Goal: Information Seeking & Learning: Find specific page/section

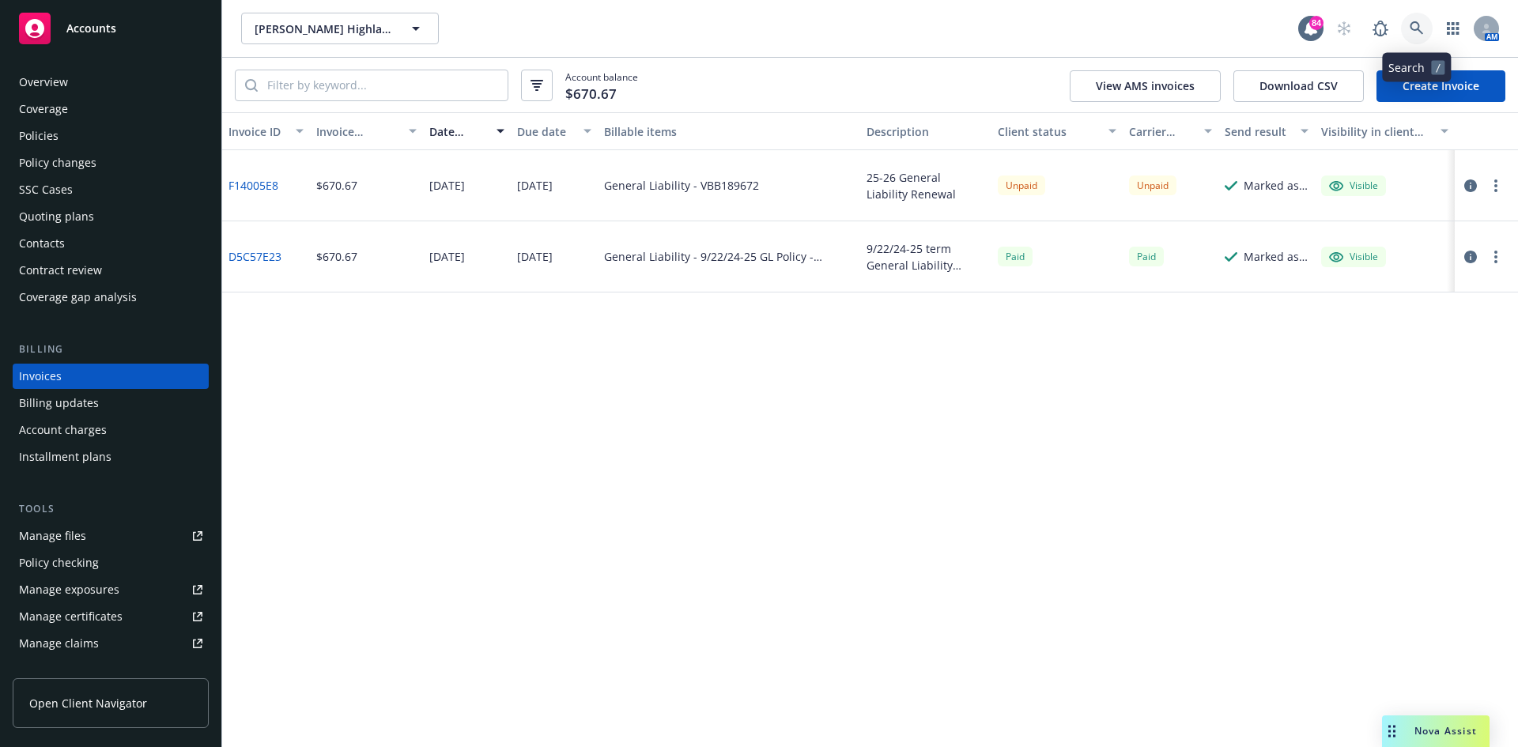
click at [1426, 25] on link at bounding box center [1417, 29] width 32 height 32
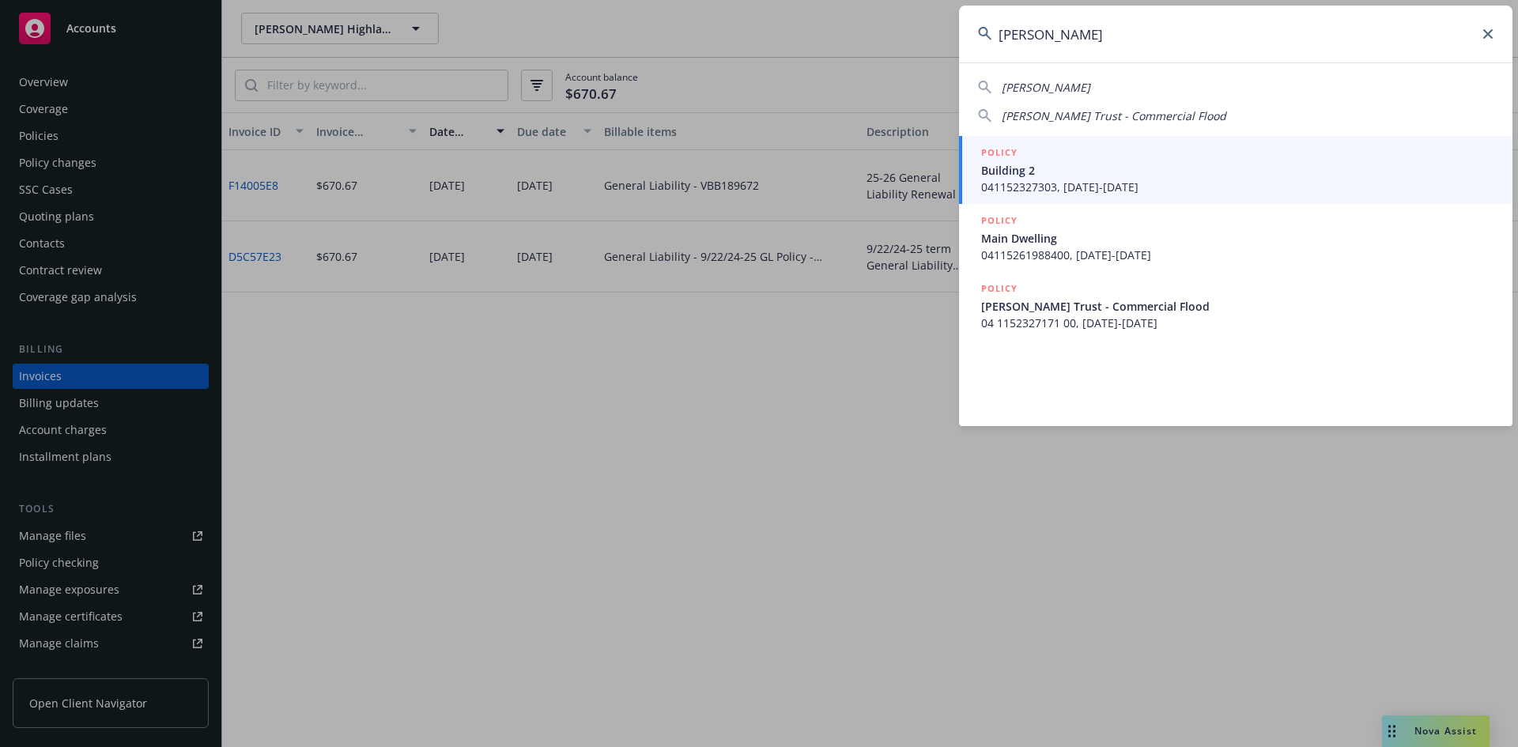
click at [1033, 85] on span "[PERSON_NAME]" at bounding box center [1046, 87] width 89 height 15
type input "[PERSON_NAME]"
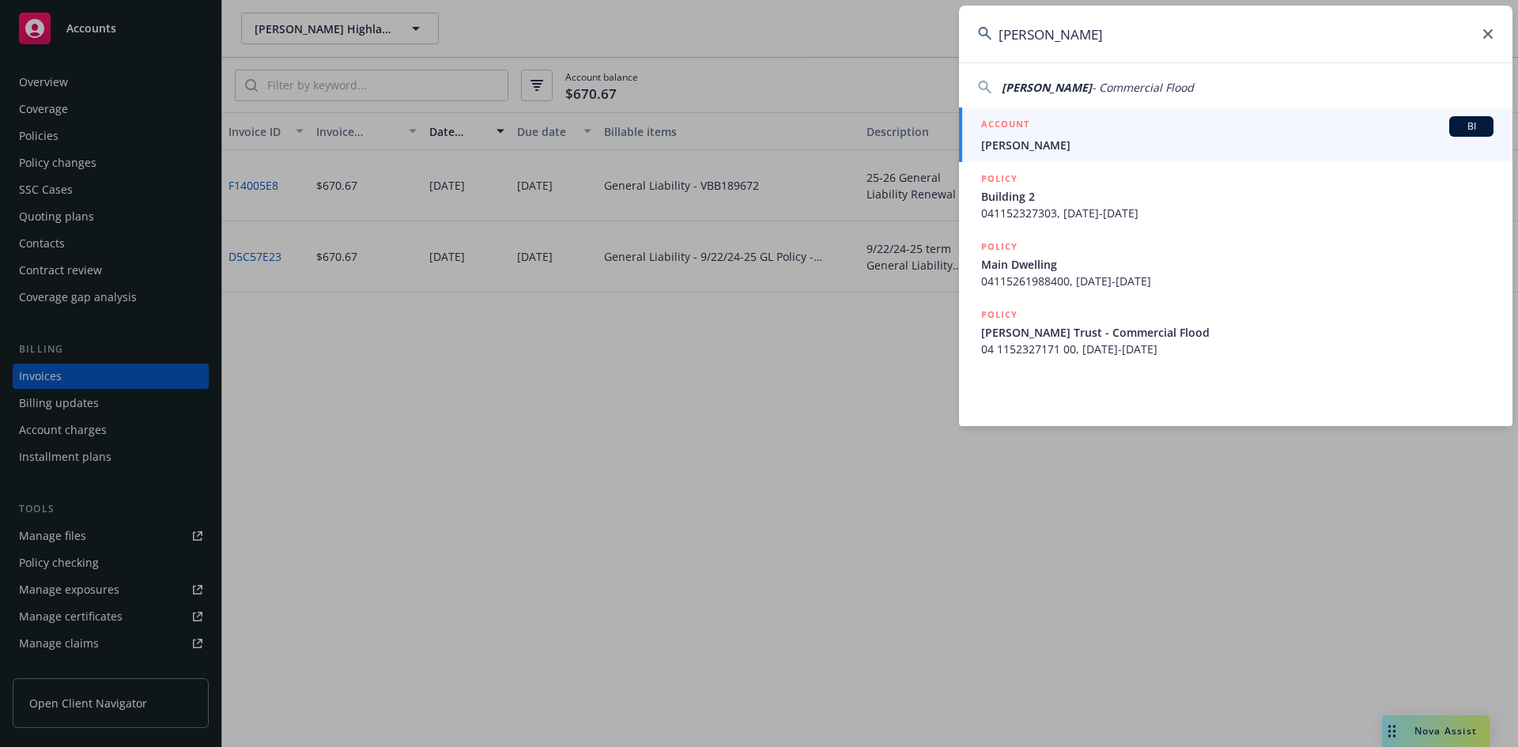
click at [1011, 121] on h5 "ACCOUNT" at bounding box center [1005, 125] width 48 height 19
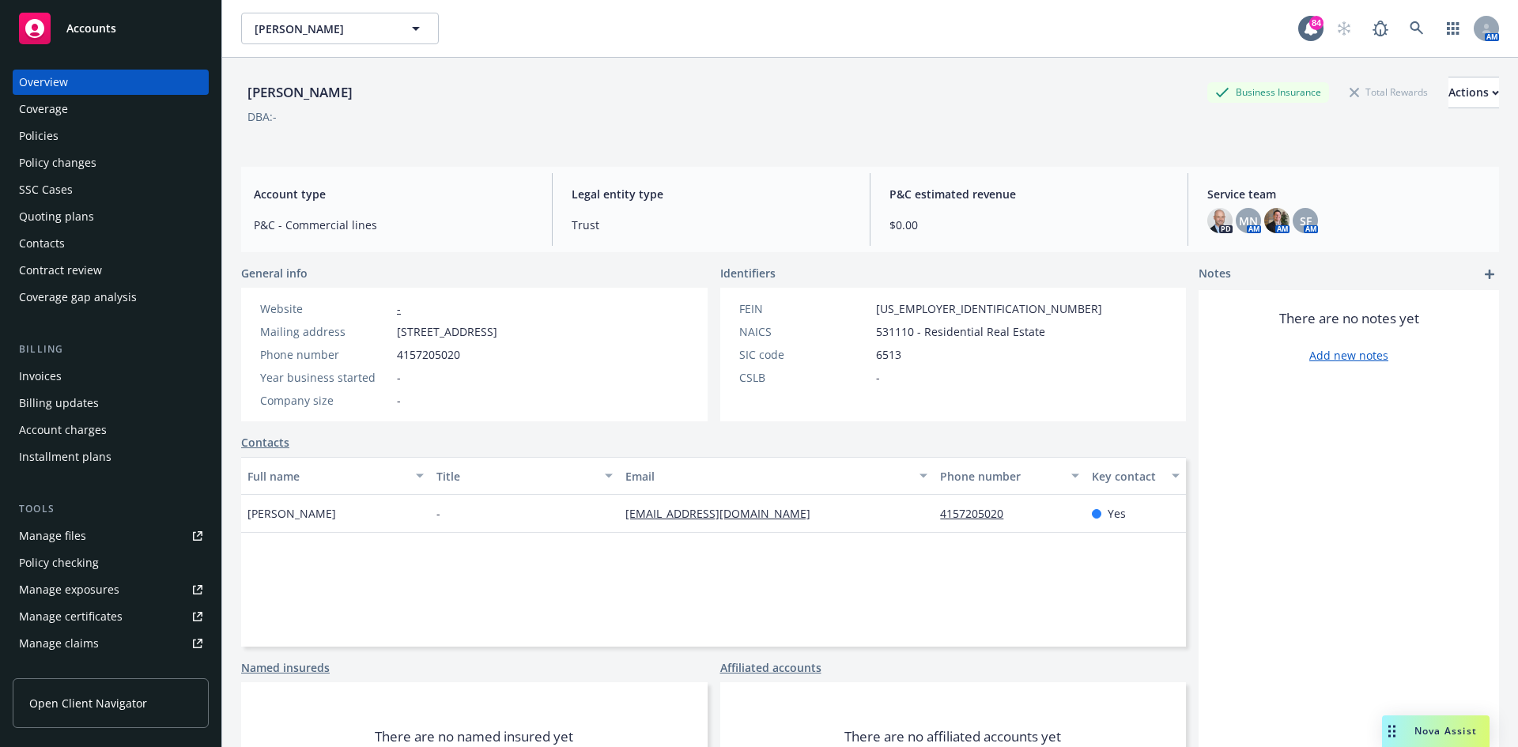
click at [86, 376] on div "Invoices" at bounding box center [110, 376] width 183 height 25
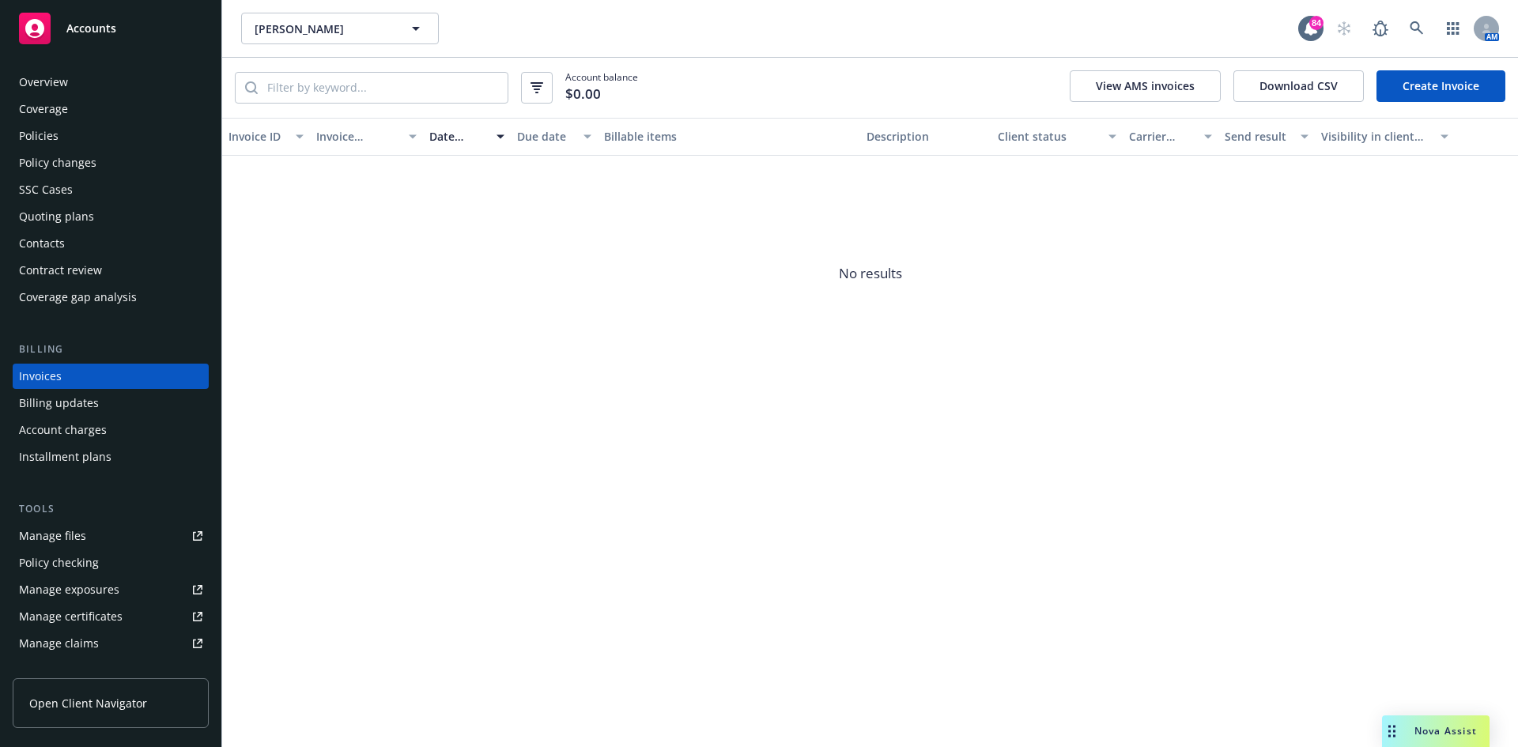
click at [55, 123] on div "Policies" at bounding box center [39, 135] width 40 height 25
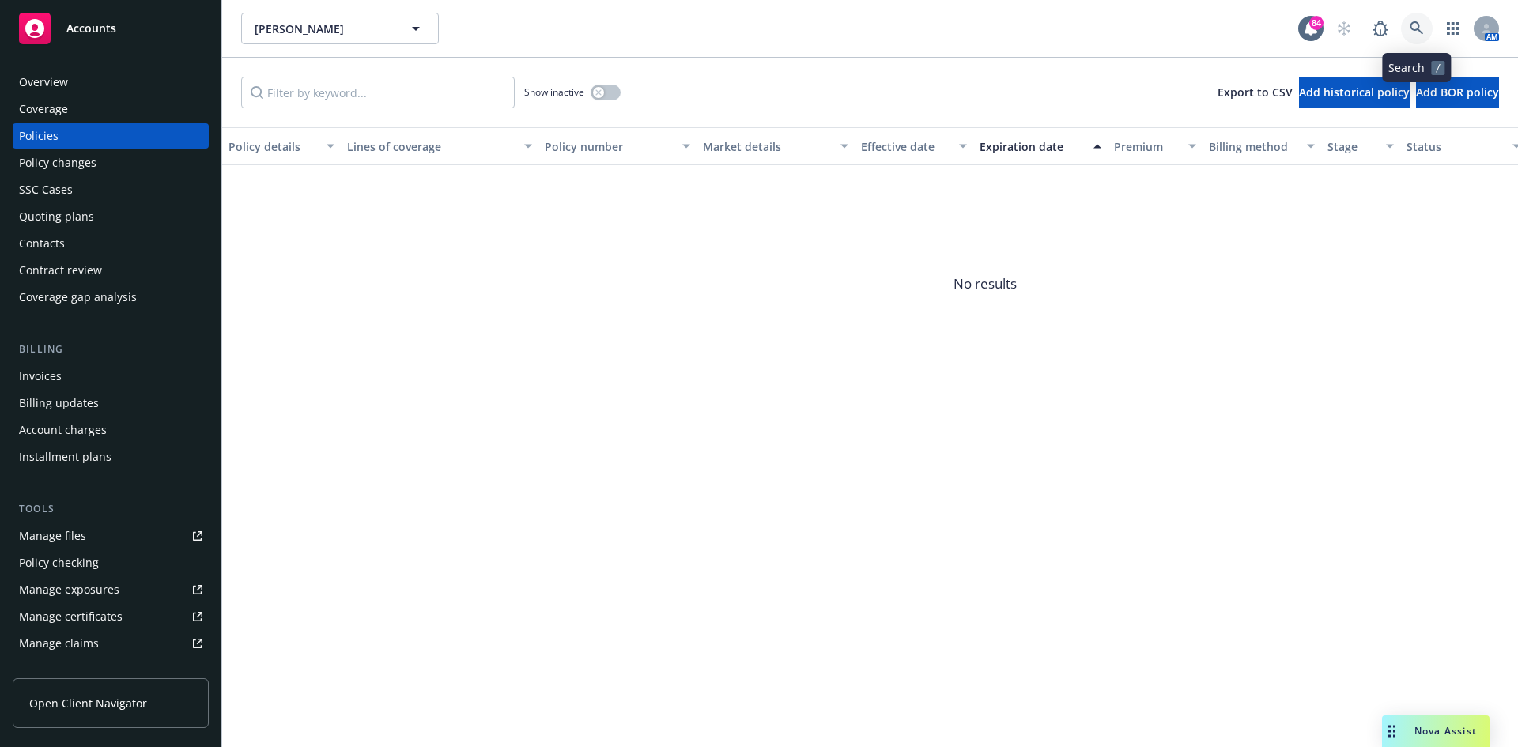
click at [1414, 32] on icon at bounding box center [1417, 28] width 14 height 14
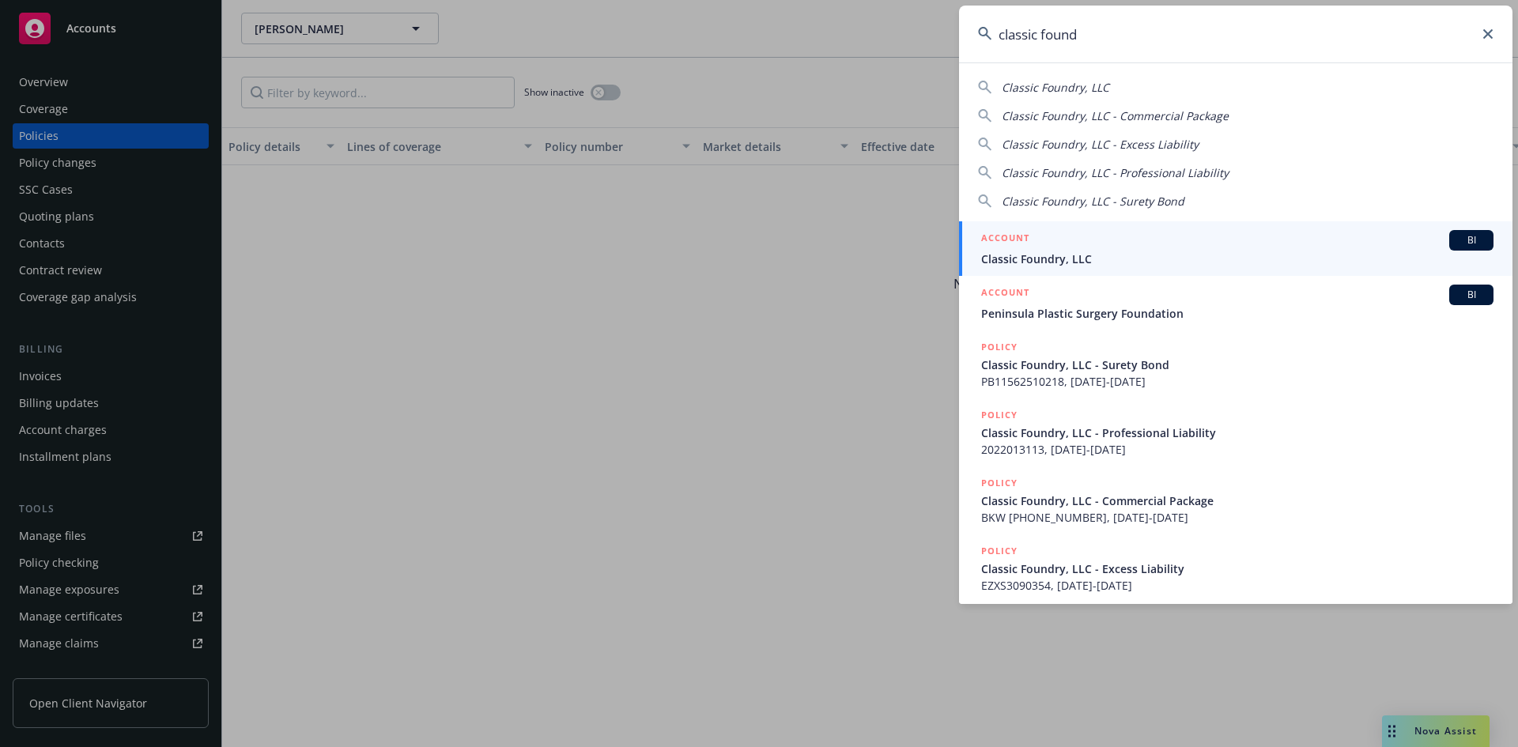
type input "classic found"
click at [1014, 238] on h5 "ACCOUNT" at bounding box center [1005, 239] width 48 height 19
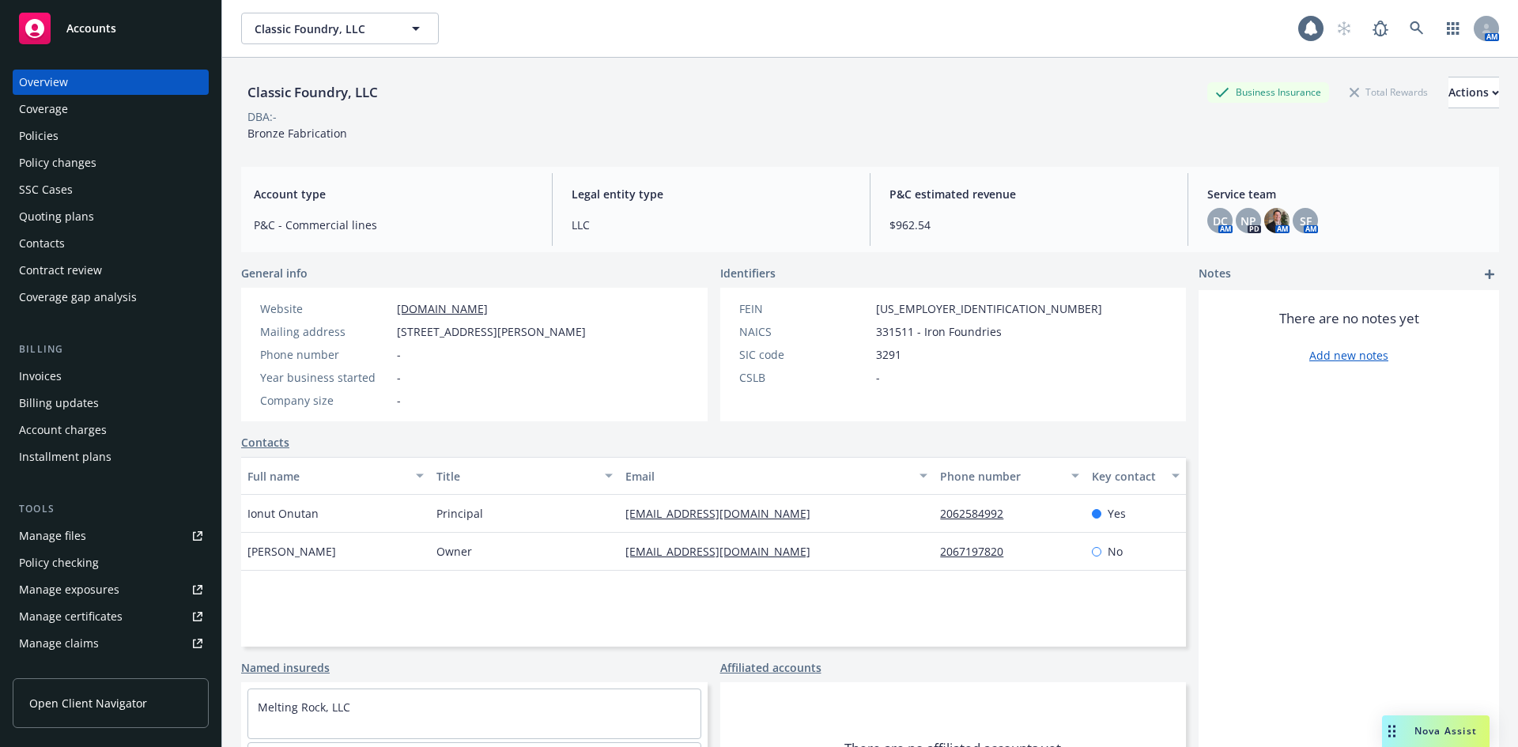
click at [134, 130] on div "Policies" at bounding box center [110, 135] width 183 height 25
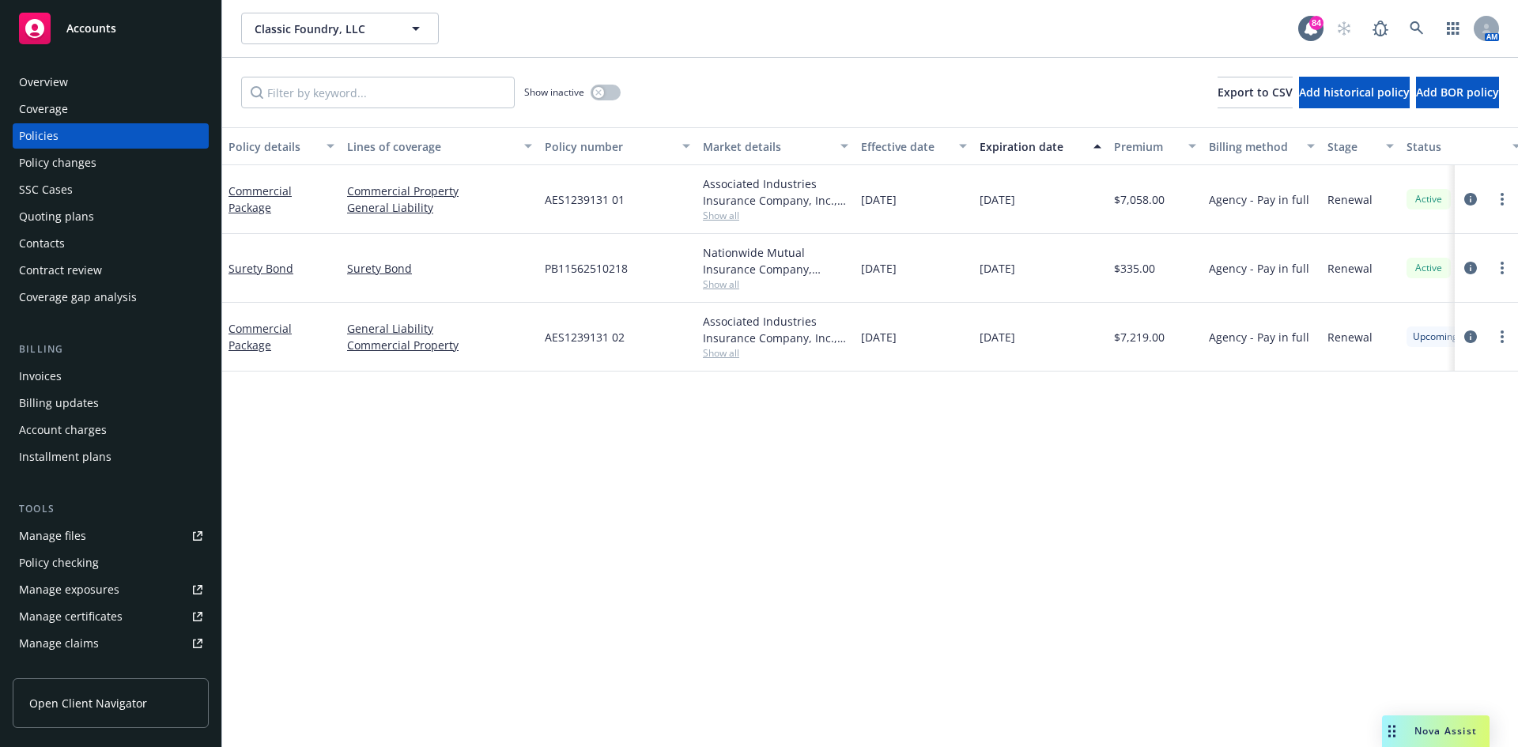
click at [722, 353] on span "Show all" at bounding box center [775, 352] width 145 height 13
click at [272, 329] on link "Commercial Package" at bounding box center [260, 337] width 63 height 32
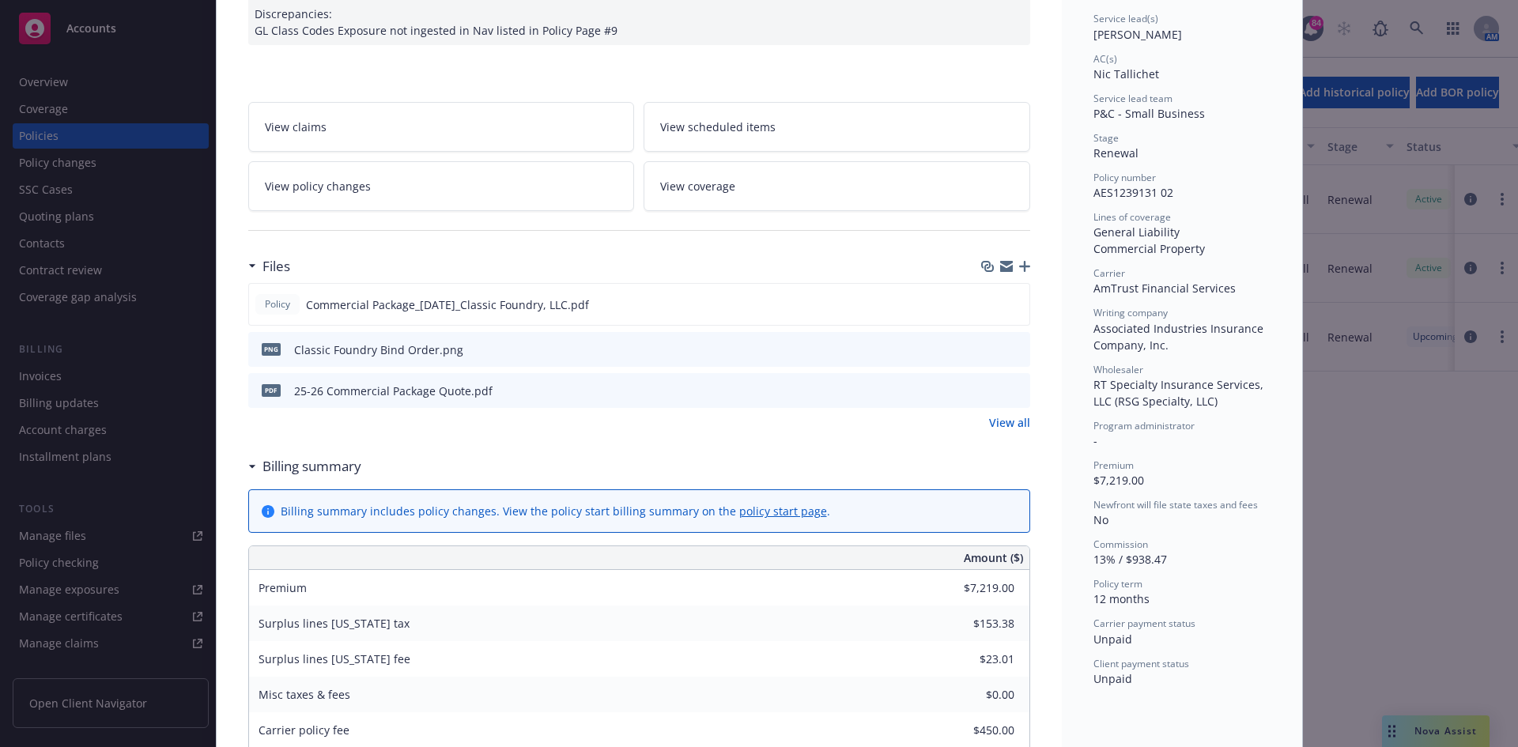
scroll to position [316, 0]
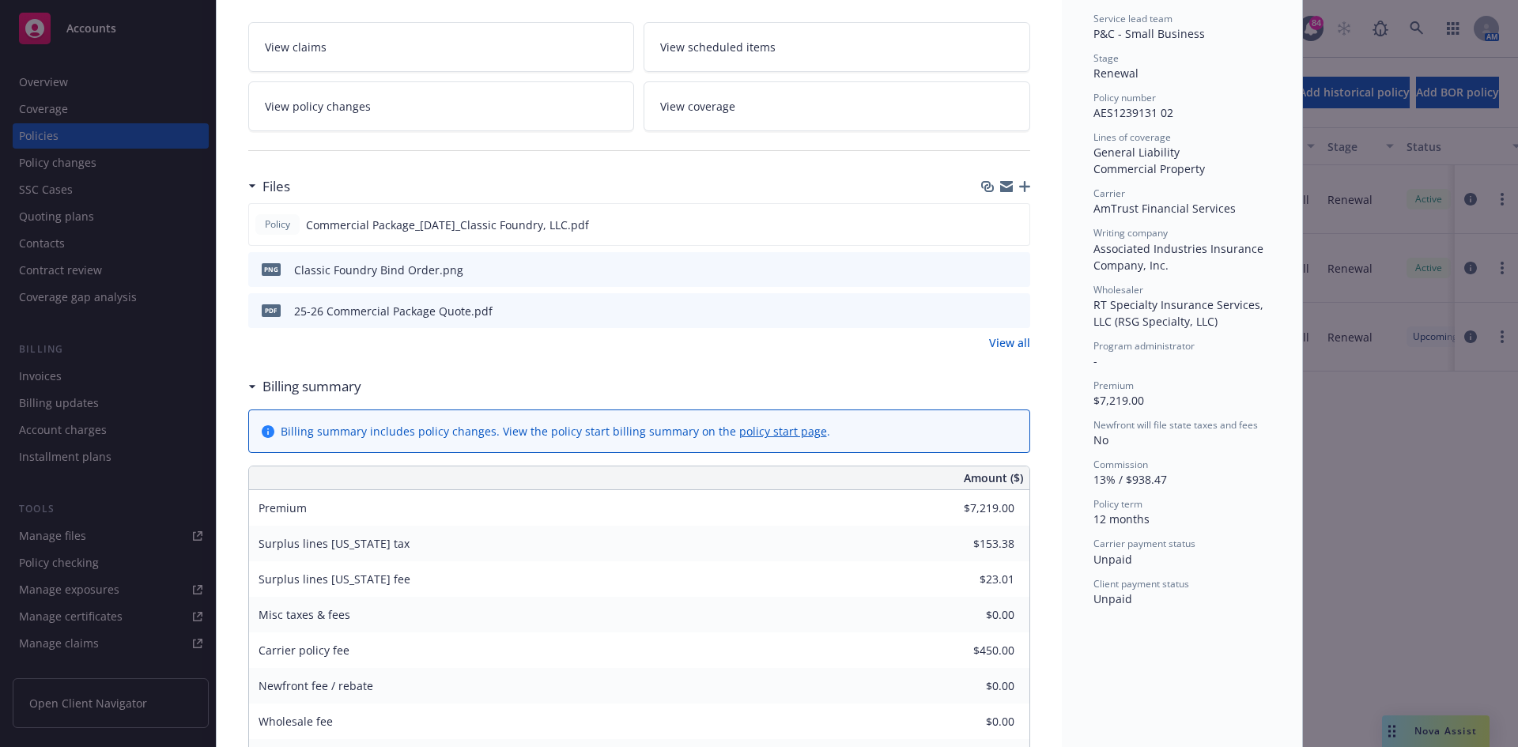
click at [1008, 307] on icon "preview file" at bounding box center [1015, 309] width 14 height 11
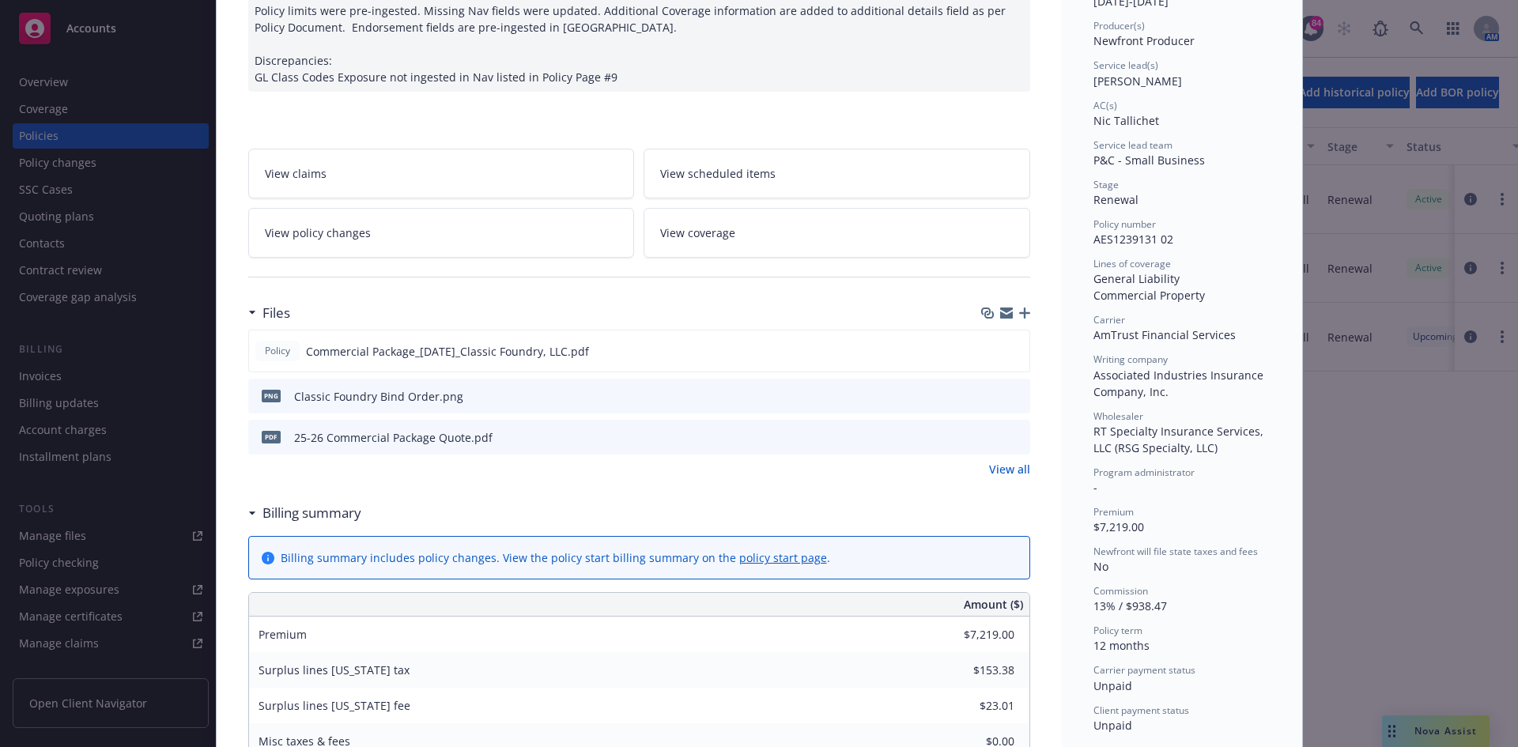
scroll to position [0, 0]
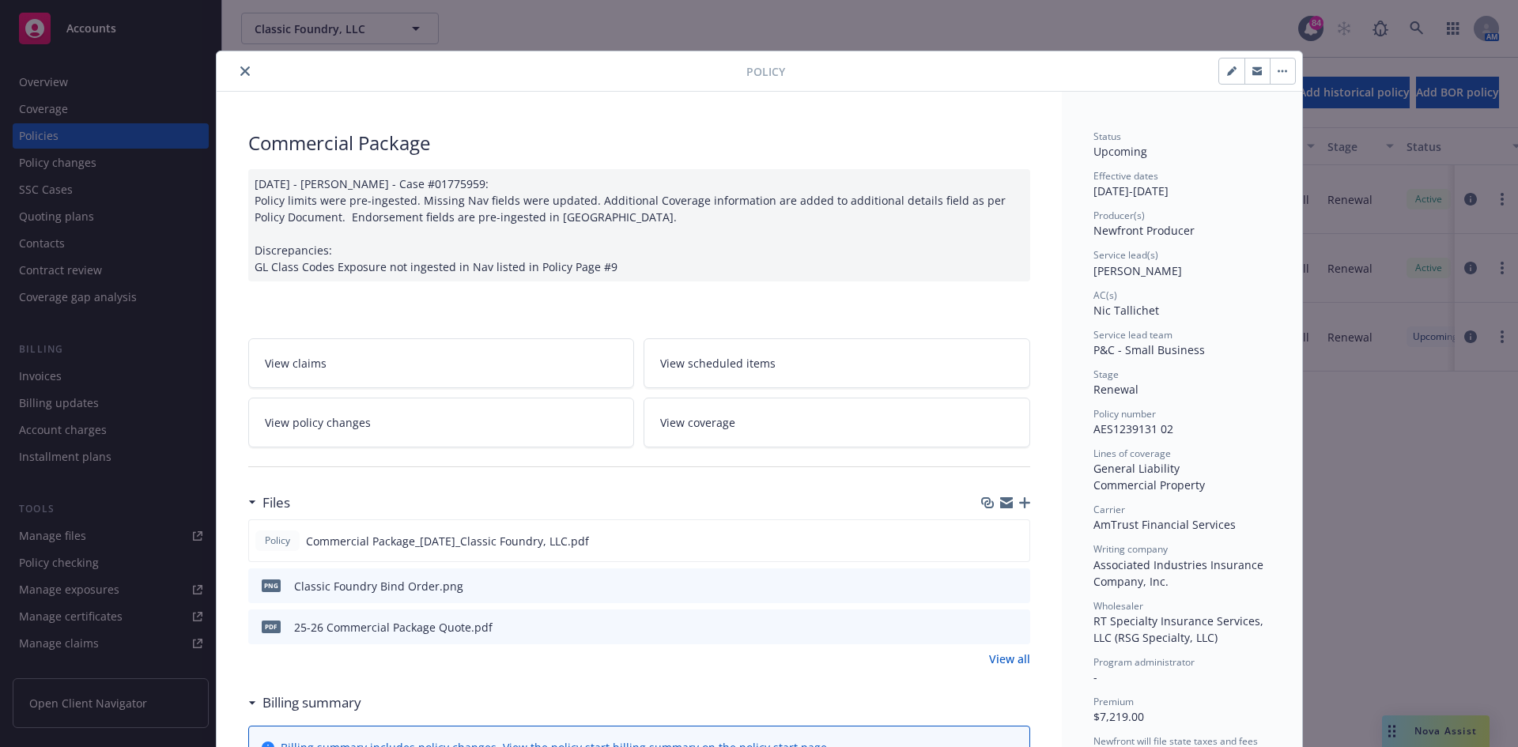
click at [240, 68] on icon "close" at bounding box center [244, 70] width 9 height 9
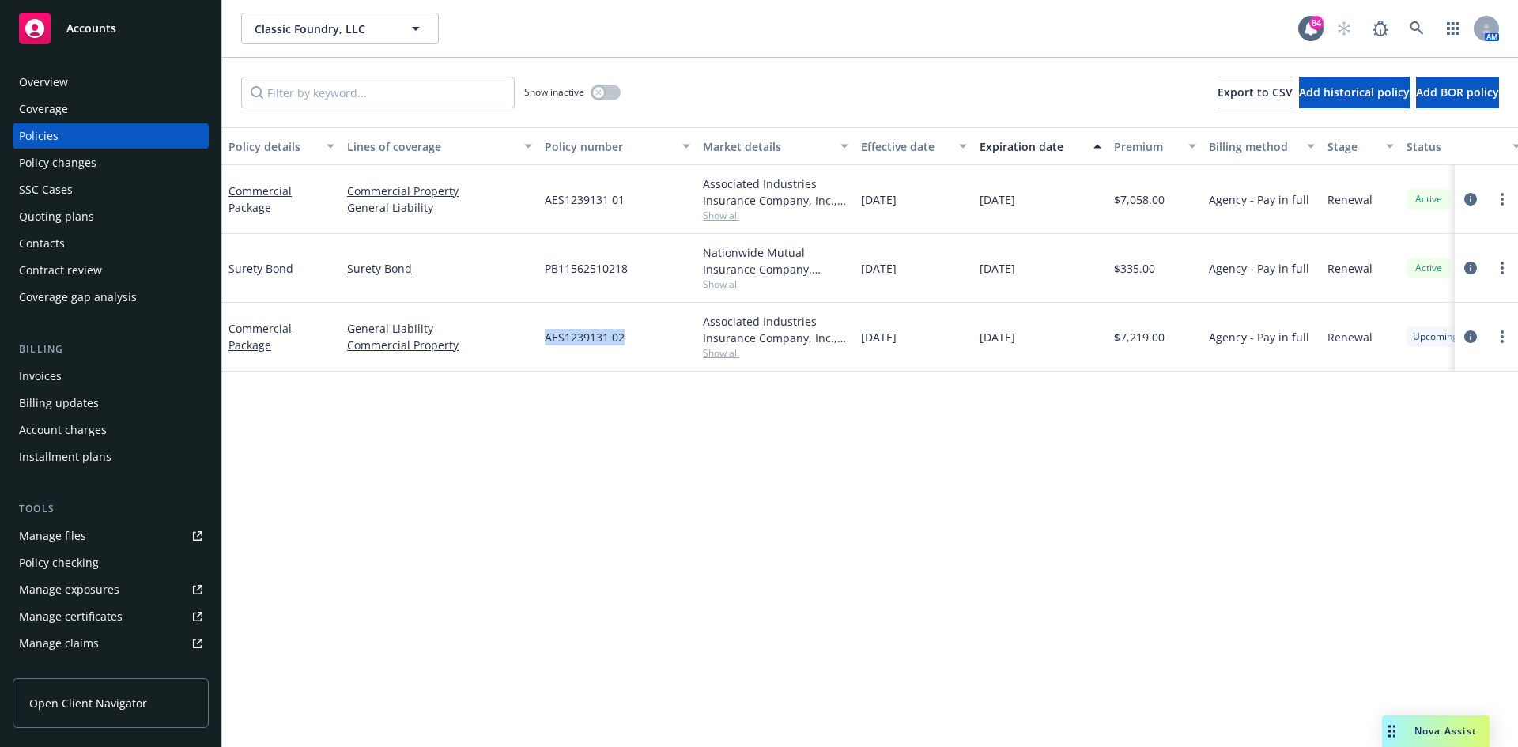
drag, startPoint x: 631, startPoint y: 337, endPoint x: 539, endPoint y: 341, distance: 91.8
click at [539, 341] on div "AES1239131 02" at bounding box center [617, 337] width 158 height 69
copy span "AES1239131 02"
click at [255, 326] on link "Commercial Package" at bounding box center [260, 337] width 63 height 32
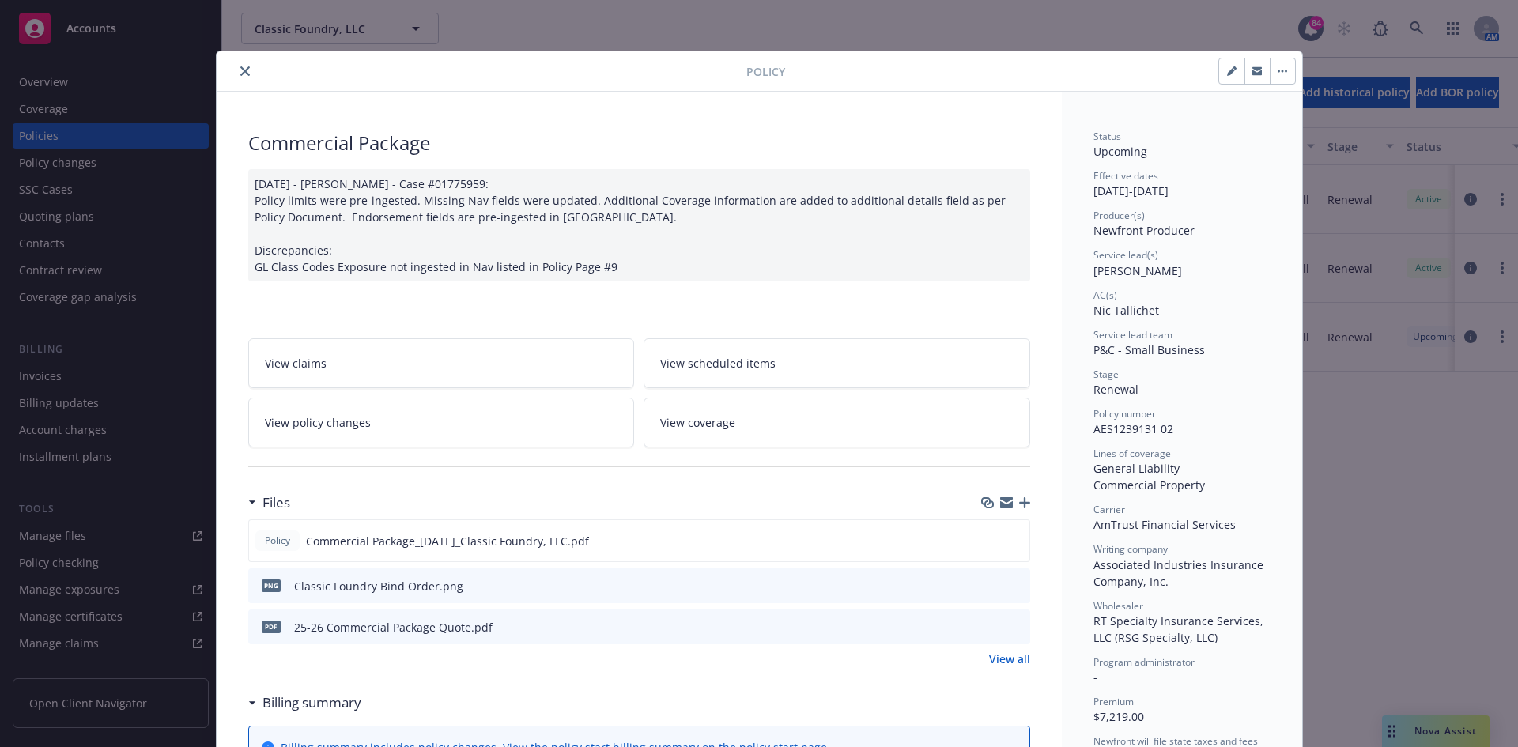
scroll to position [47, 0]
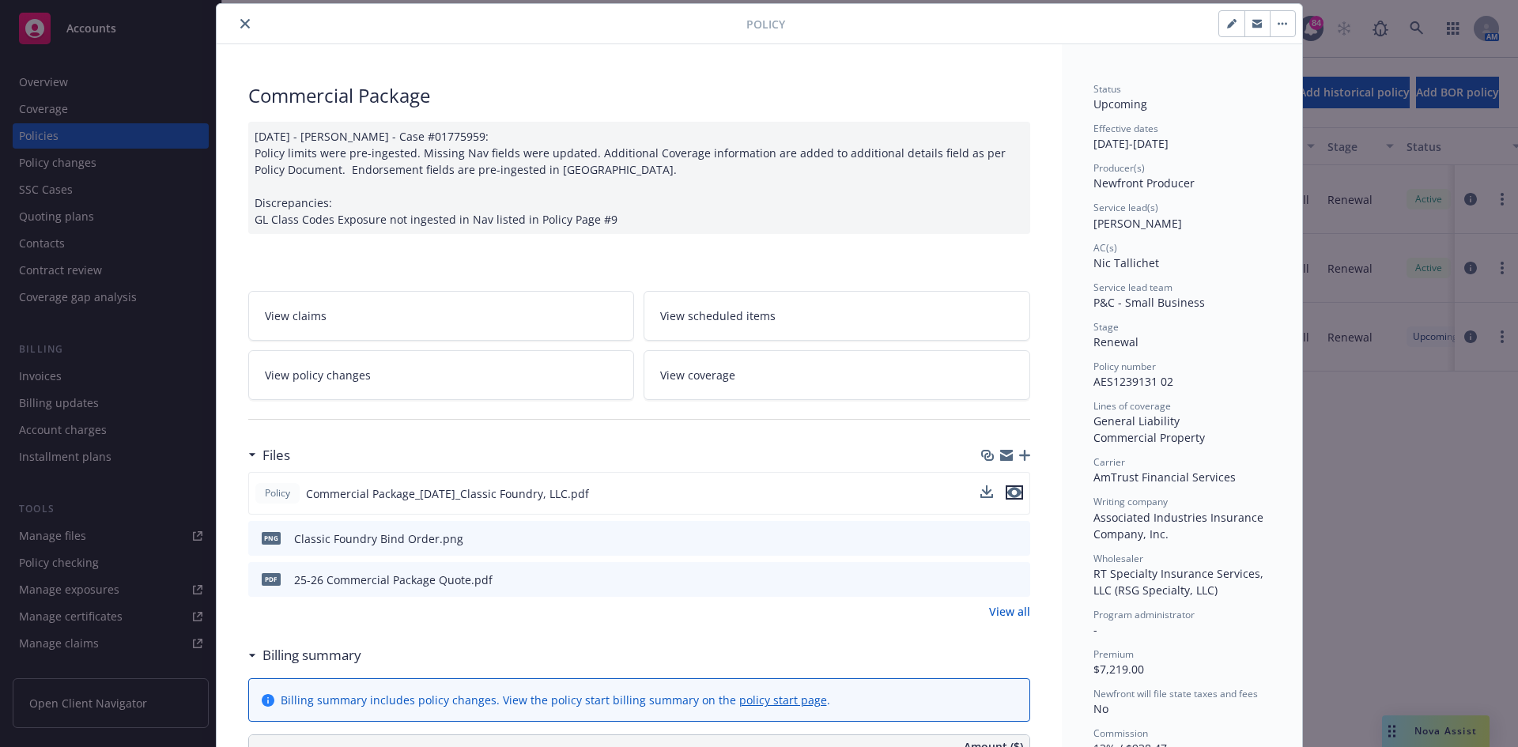
click at [1013, 492] on icon "preview file" at bounding box center [1014, 492] width 14 height 11
click at [244, 18] on button "close" at bounding box center [245, 23] width 19 height 19
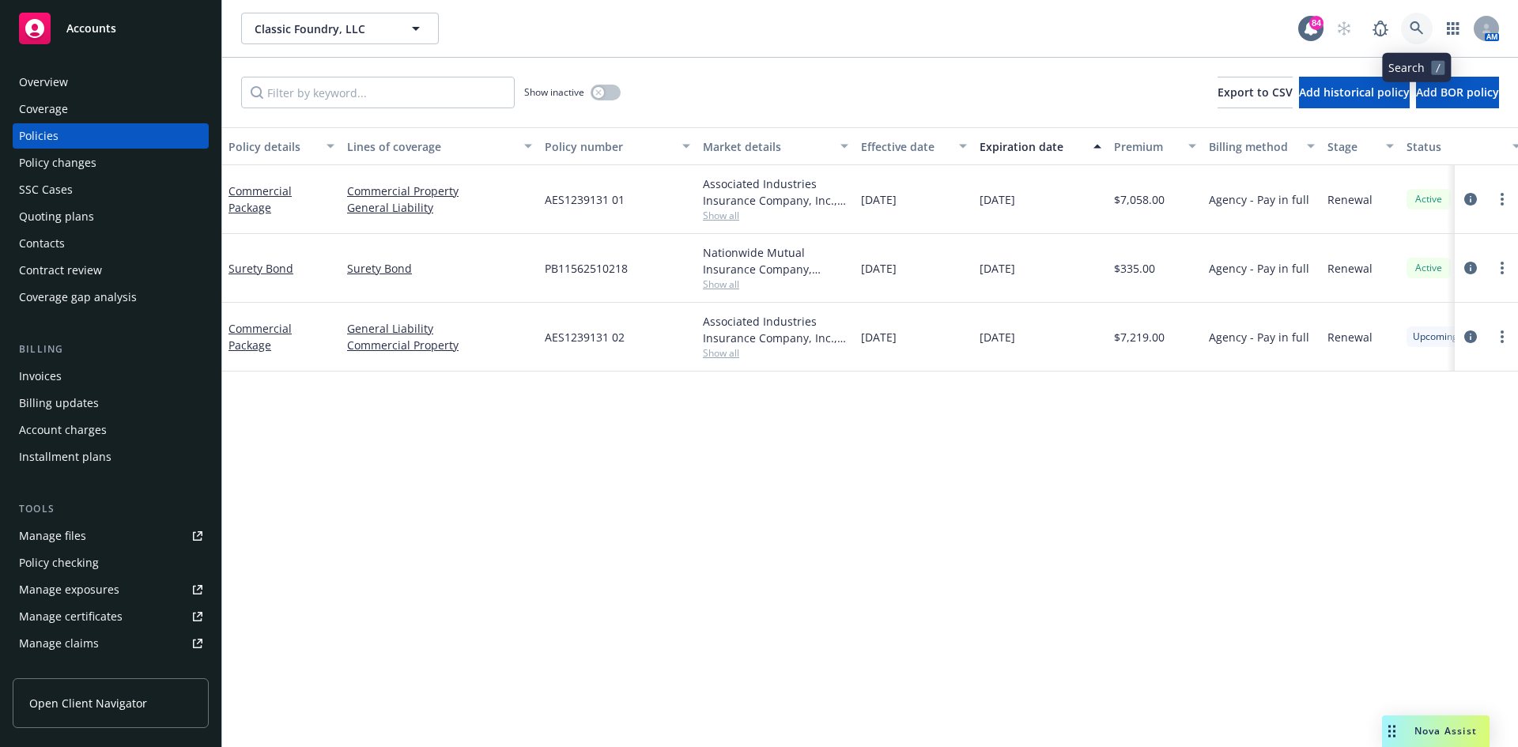
click at [1420, 28] on icon at bounding box center [1417, 28] width 14 height 14
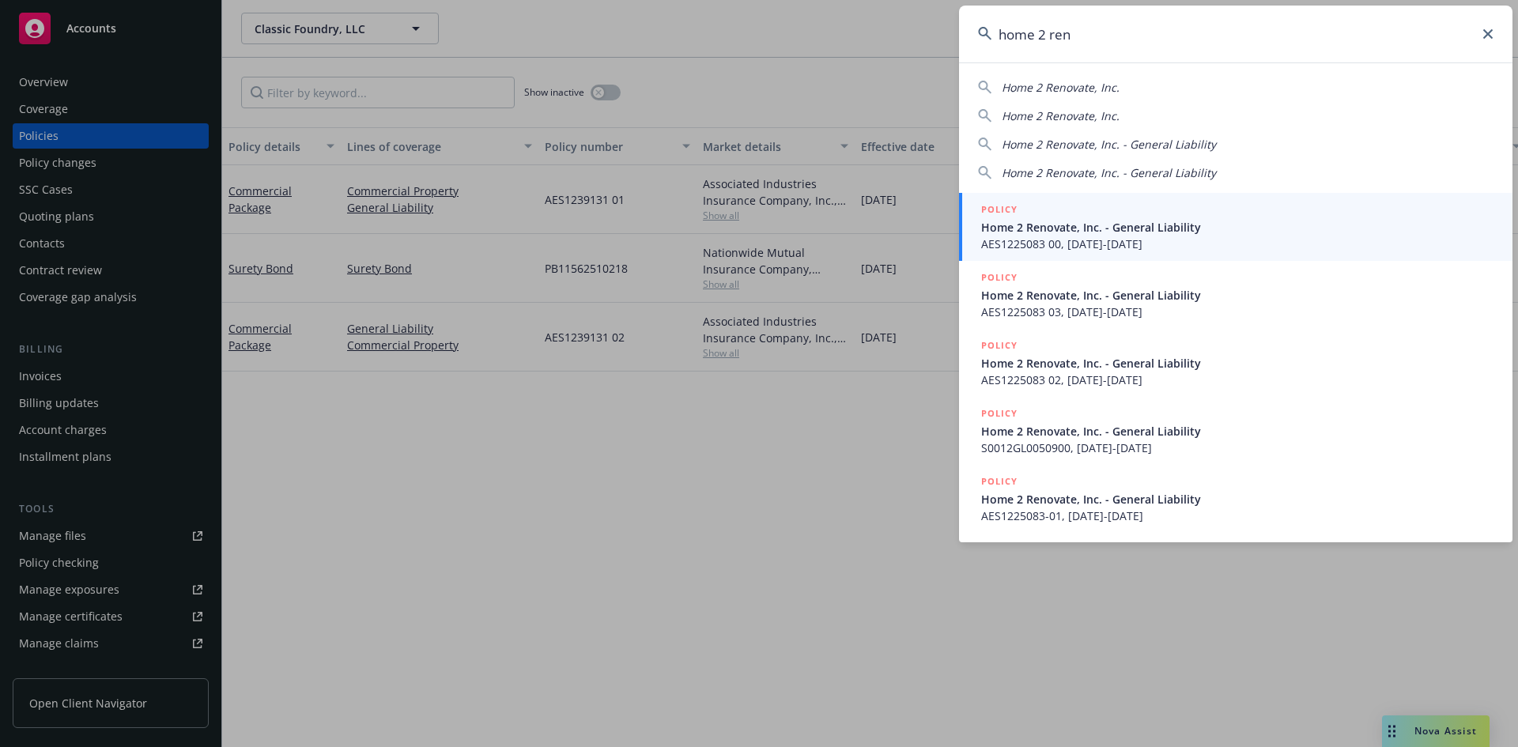
type input "home 2 ren"
click at [992, 202] on h5 "POLICY" at bounding box center [999, 210] width 36 height 16
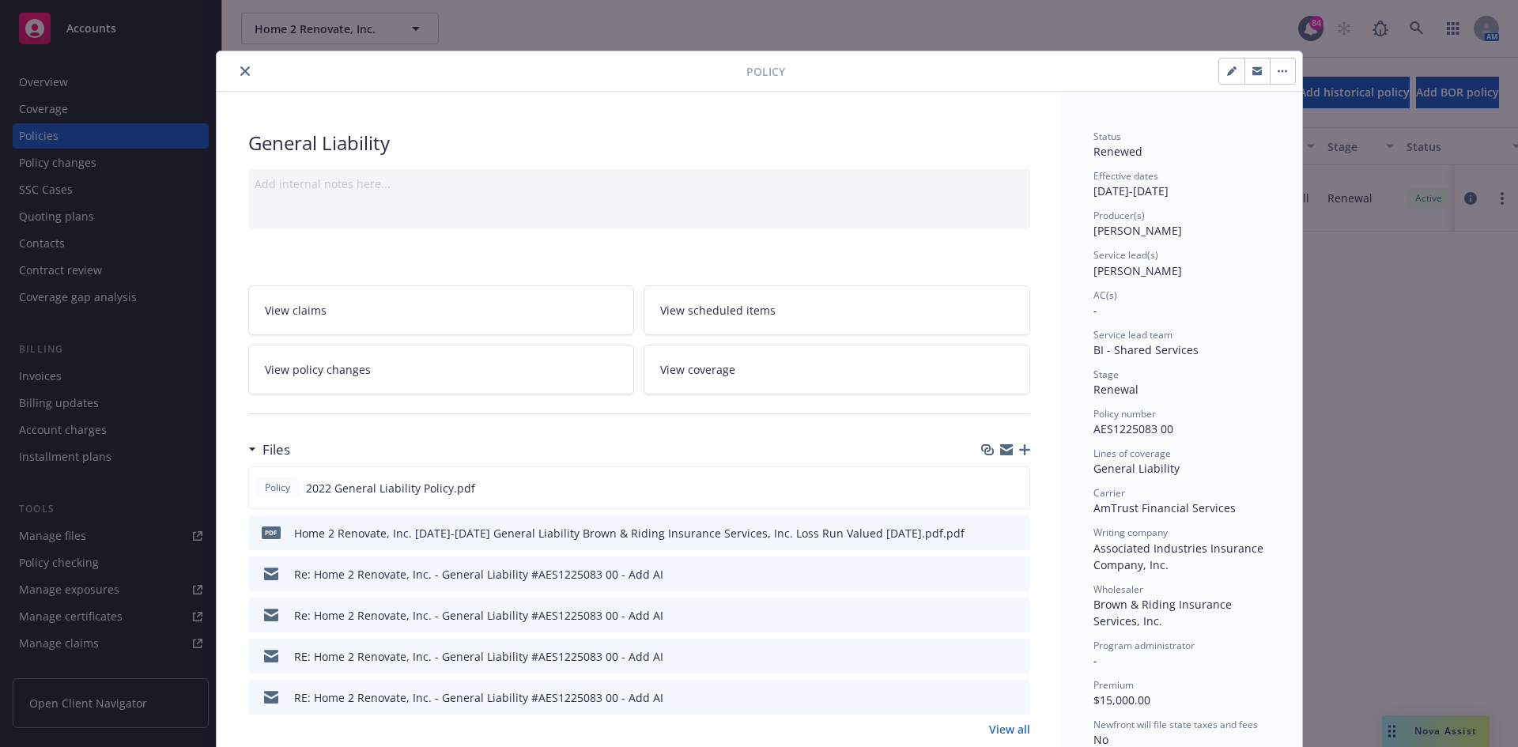
click at [240, 74] on icon "close" at bounding box center [244, 70] width 9 height 9
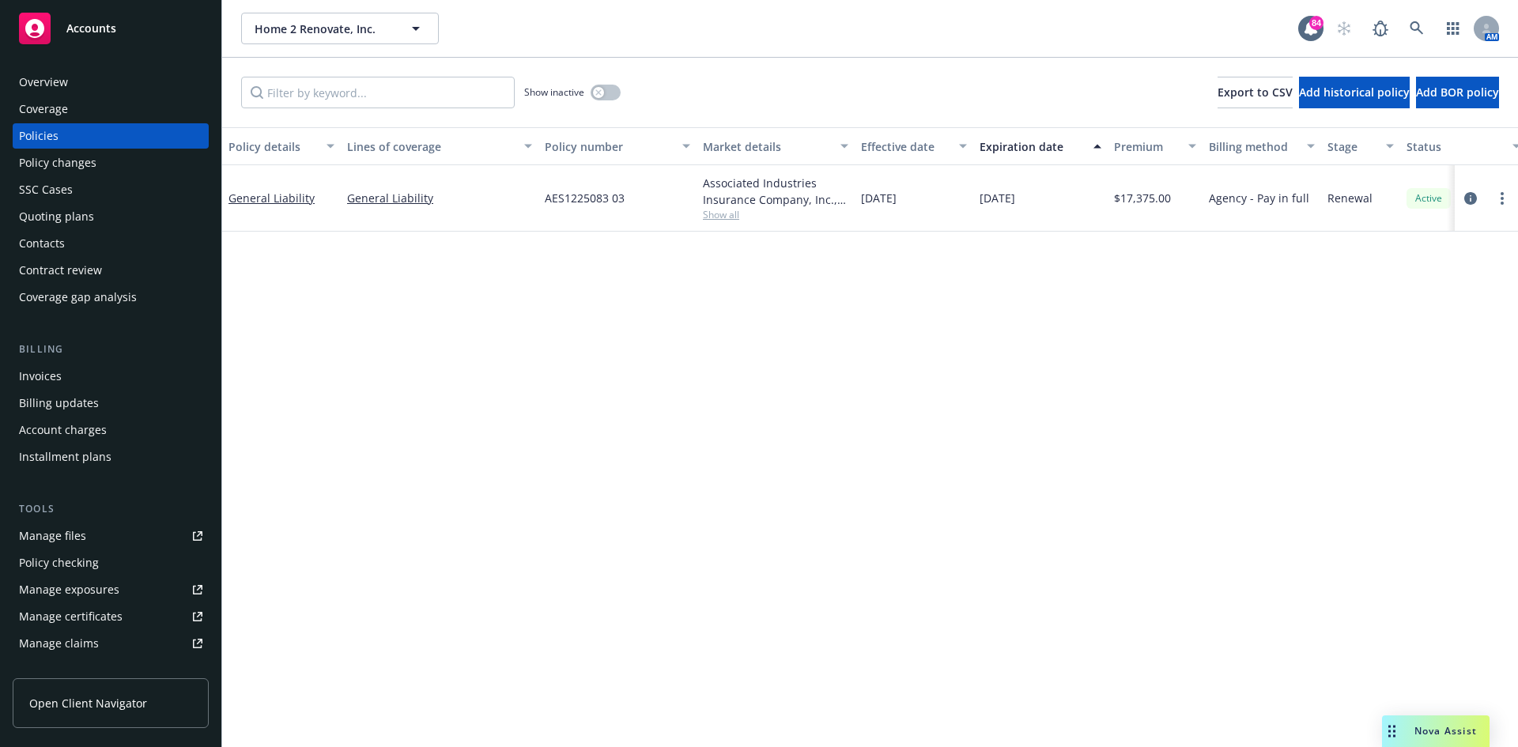
click at [74, 74] on div "Overview" at bounding box center [110, 82] width 183 height 25
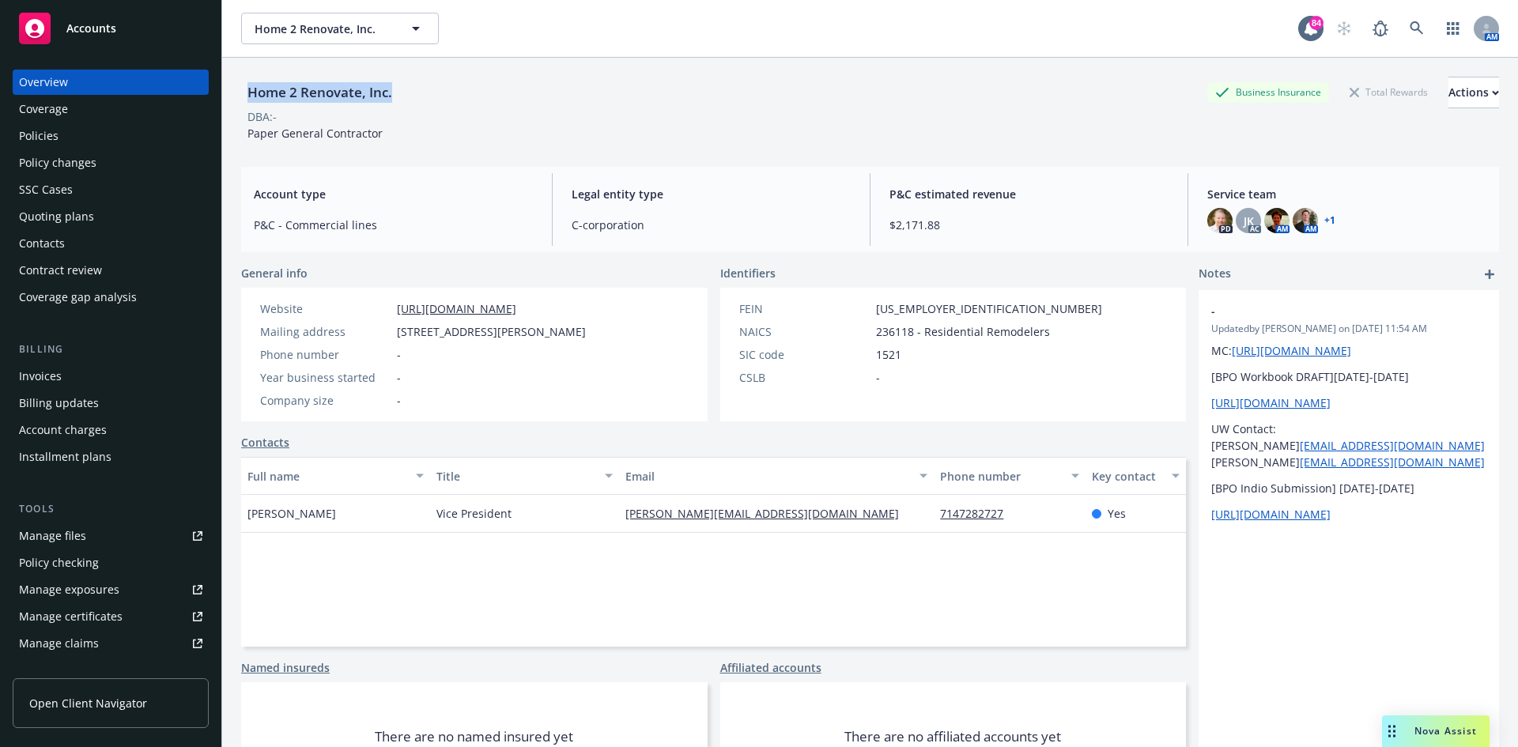
drag, startPoint x: 360, startPoint y: 88, endPoint x: 239, endPoint y: 97, distance: 121.3
click at [239, 97] on div "Home 2 Renovate, Inc. Business Insurance Total Rewards Actions DBA: - Paper Gen…" at bounding box center [870, 431] width 1296 height 747
copy div "Home 2 Renovate, Inc."
click at [1410, 26] on icon at bounding box center [1417, 28] width 14 height 14
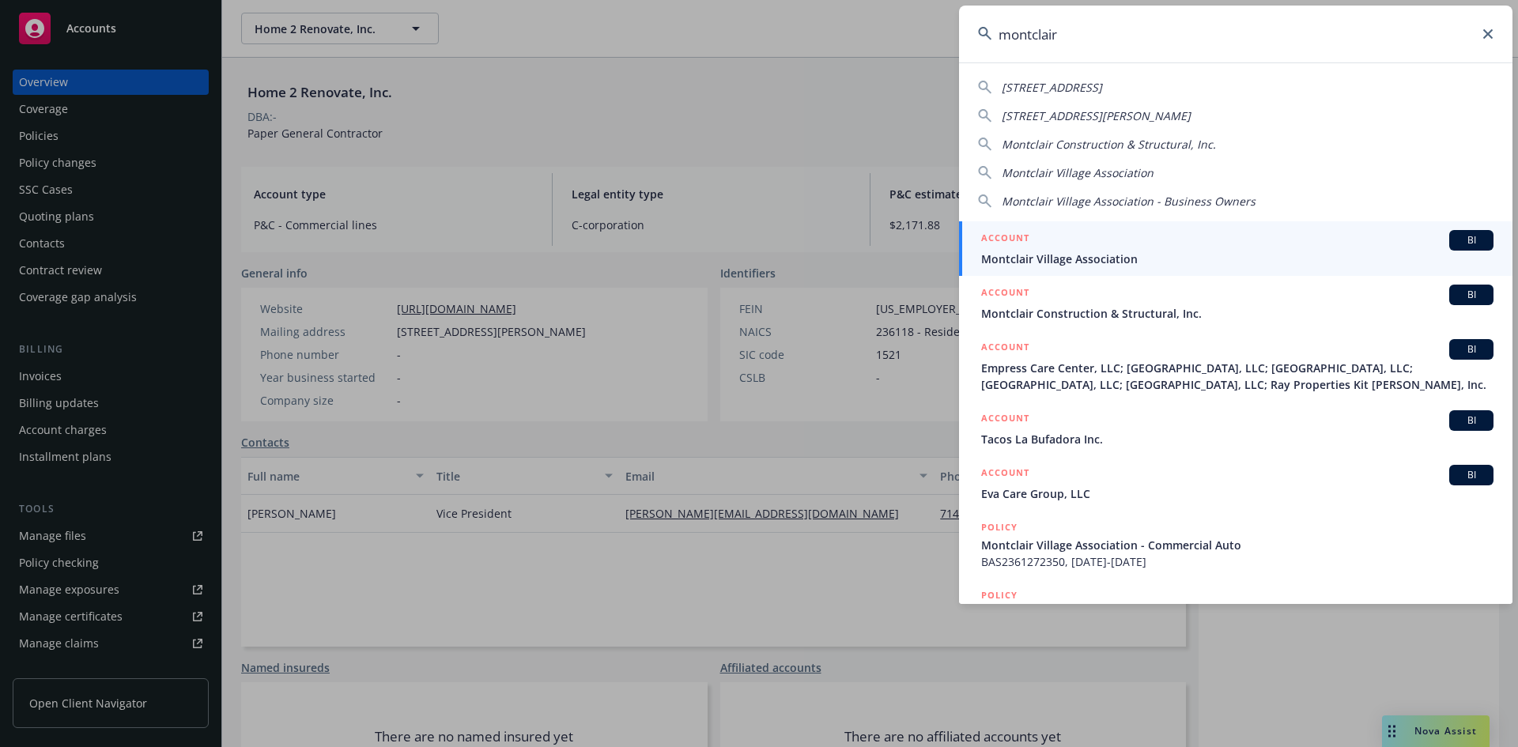
type input "montclair"
click at [1022, 230] on h5 "ACCOUNT" at bounding box center [1005, 239] width 48 height 19
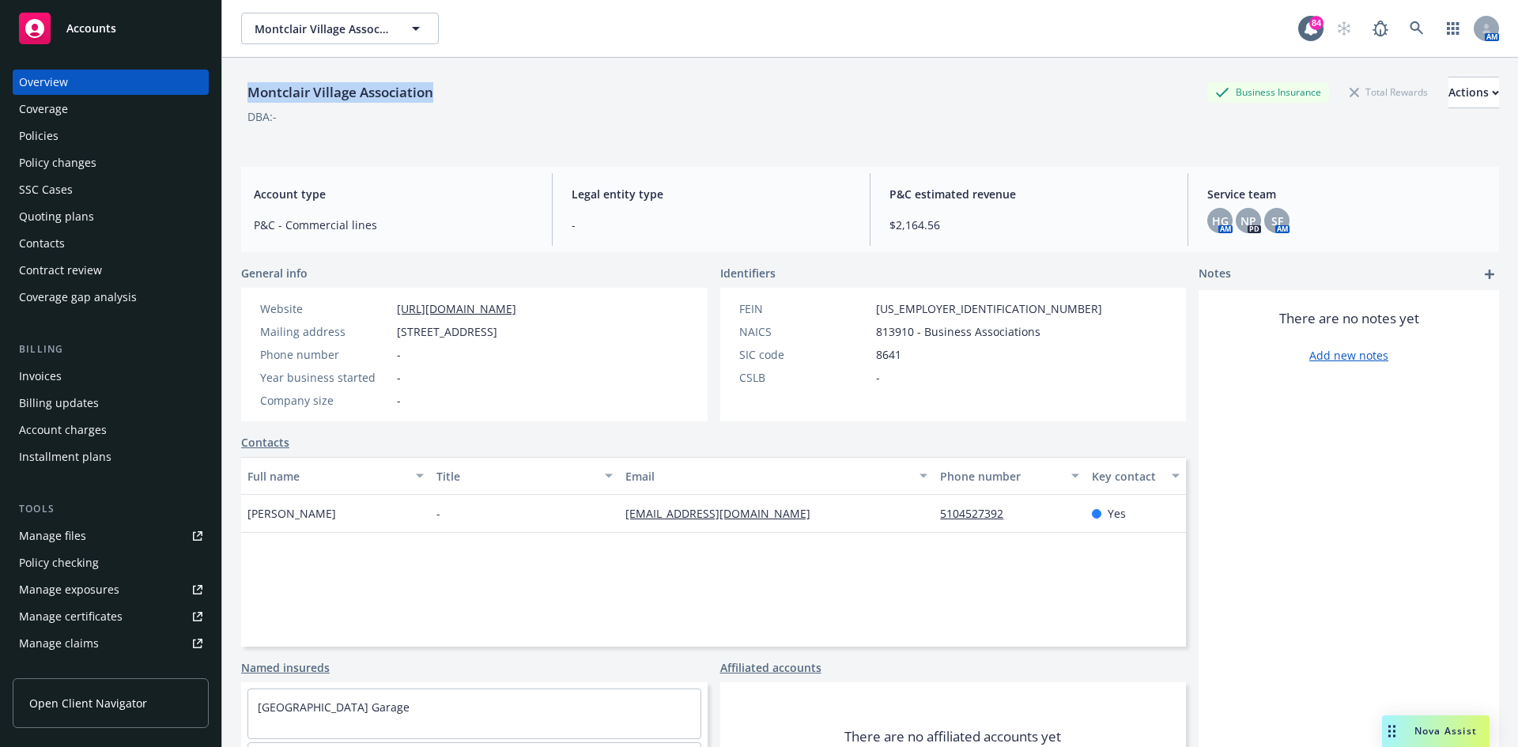
drag, startPoint x: 461, startPoint y: 92, endPoint x: 234, endPoint y: 96, distance: 227.0
click at [234, 96] on div "Montclair Village Association Business Insurance Total Rewards Actions DBA: - A…" at bounding box center [870, 431] width 1296 height 747
copy div "Montclair Village Association"
click at [1410, 22] on icon at bounding box center [1417, 28] width 14 height 14
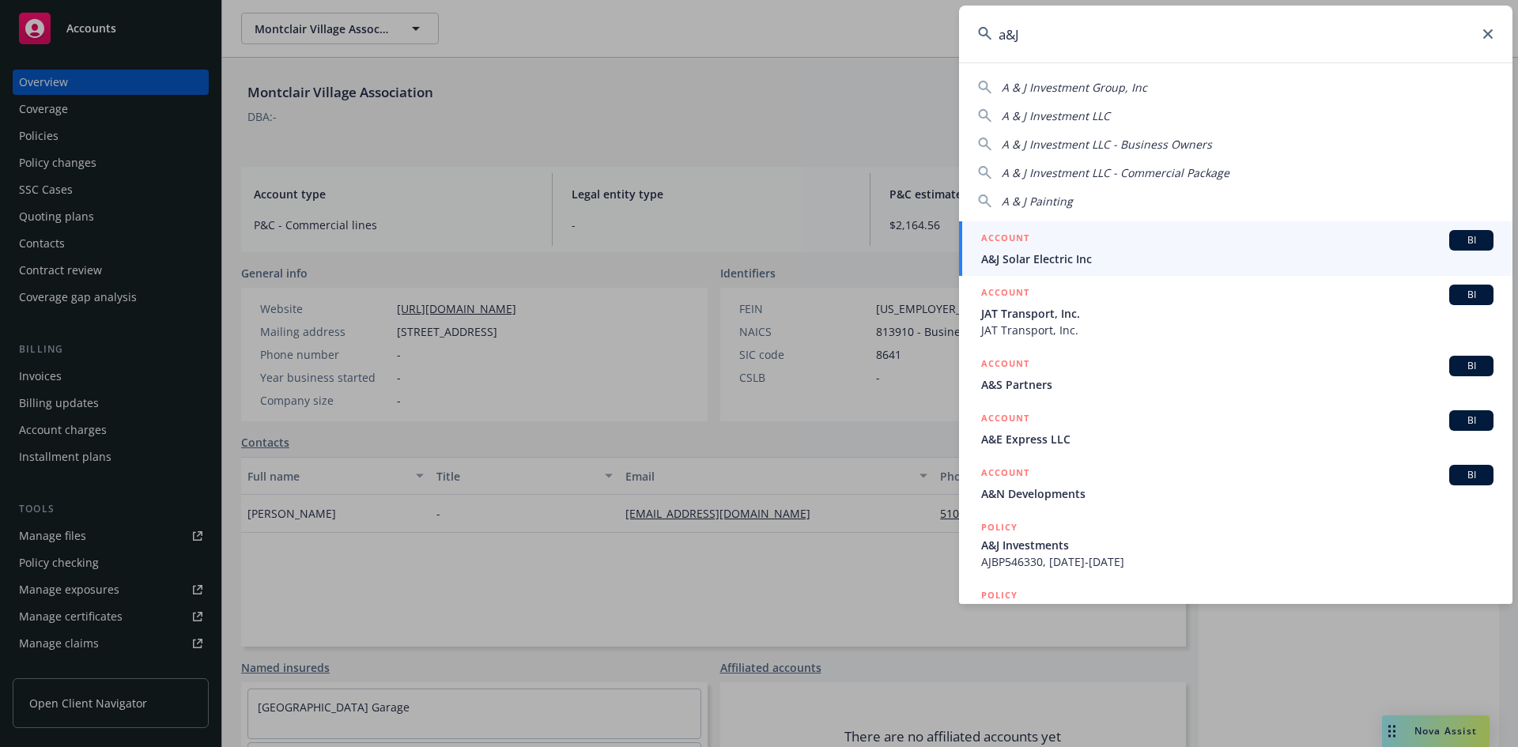
click at [1051, 112] on span "A & J Investment LLC" at bounding box center [1056, 115] width 108 height 15
type input "A & J Investment LLC"
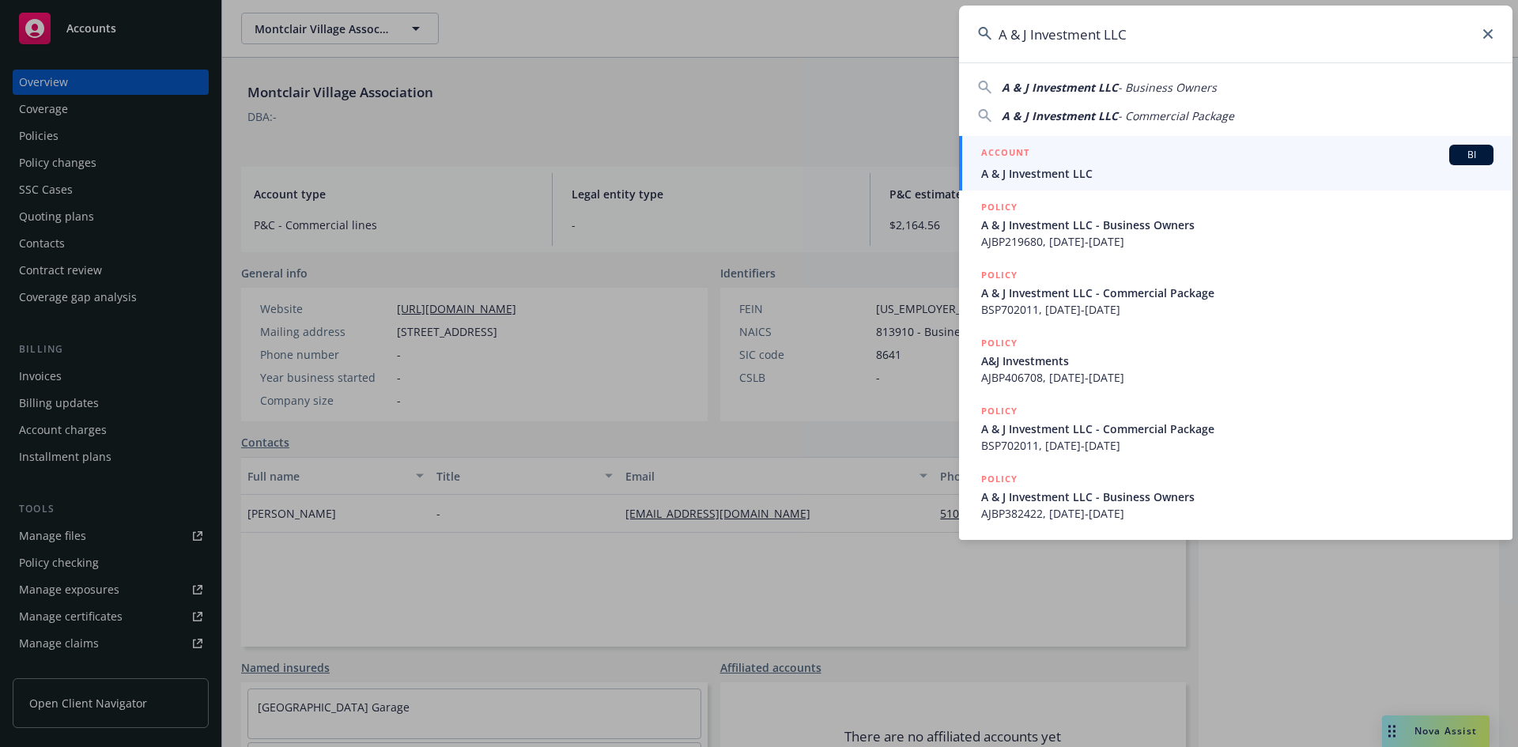
click at [1006, 153] on h5 "ACCOUNT" at bounding box center [1005, 154] width 48 height 19
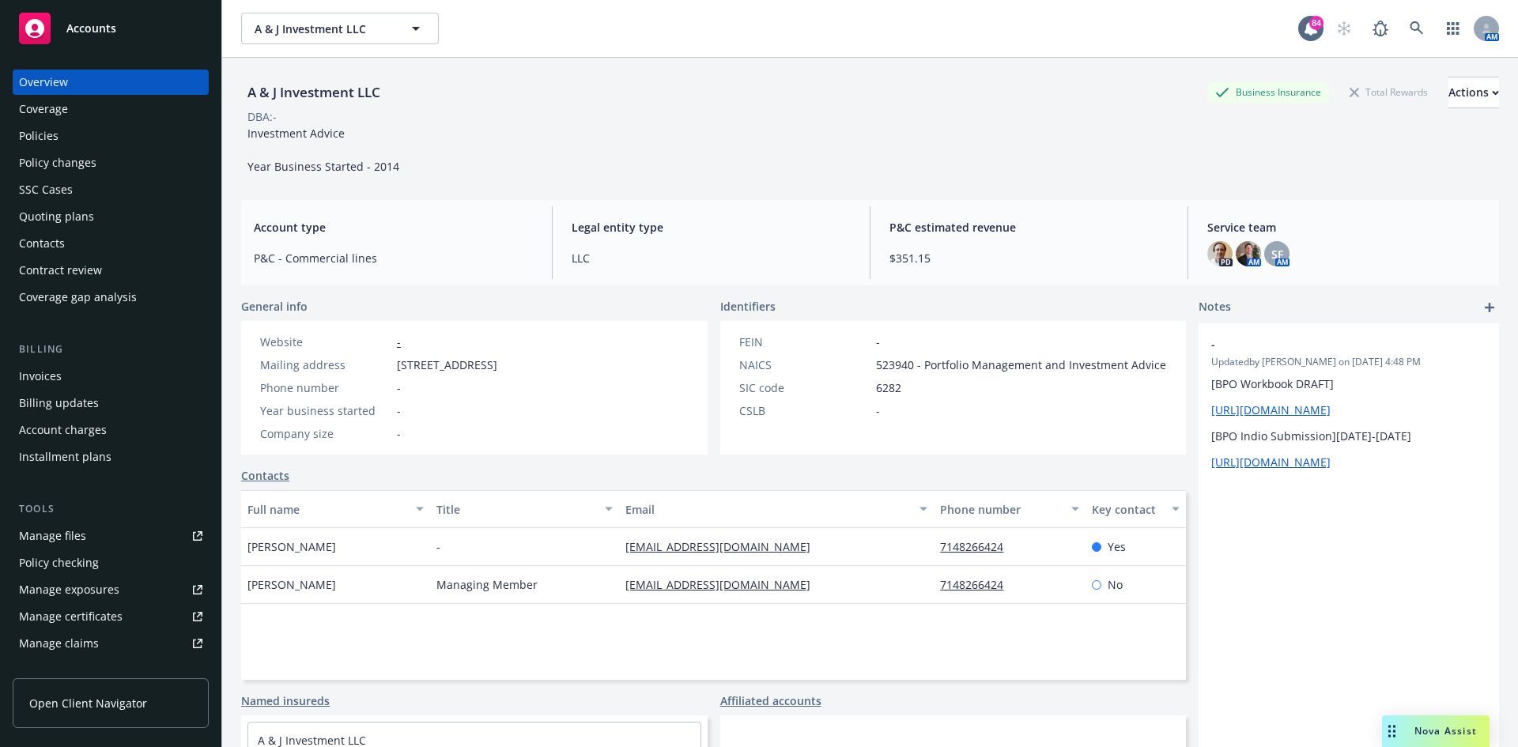
click at [53, 141] on div "Policies" at bounding box center [39, 135] width 40 height 25
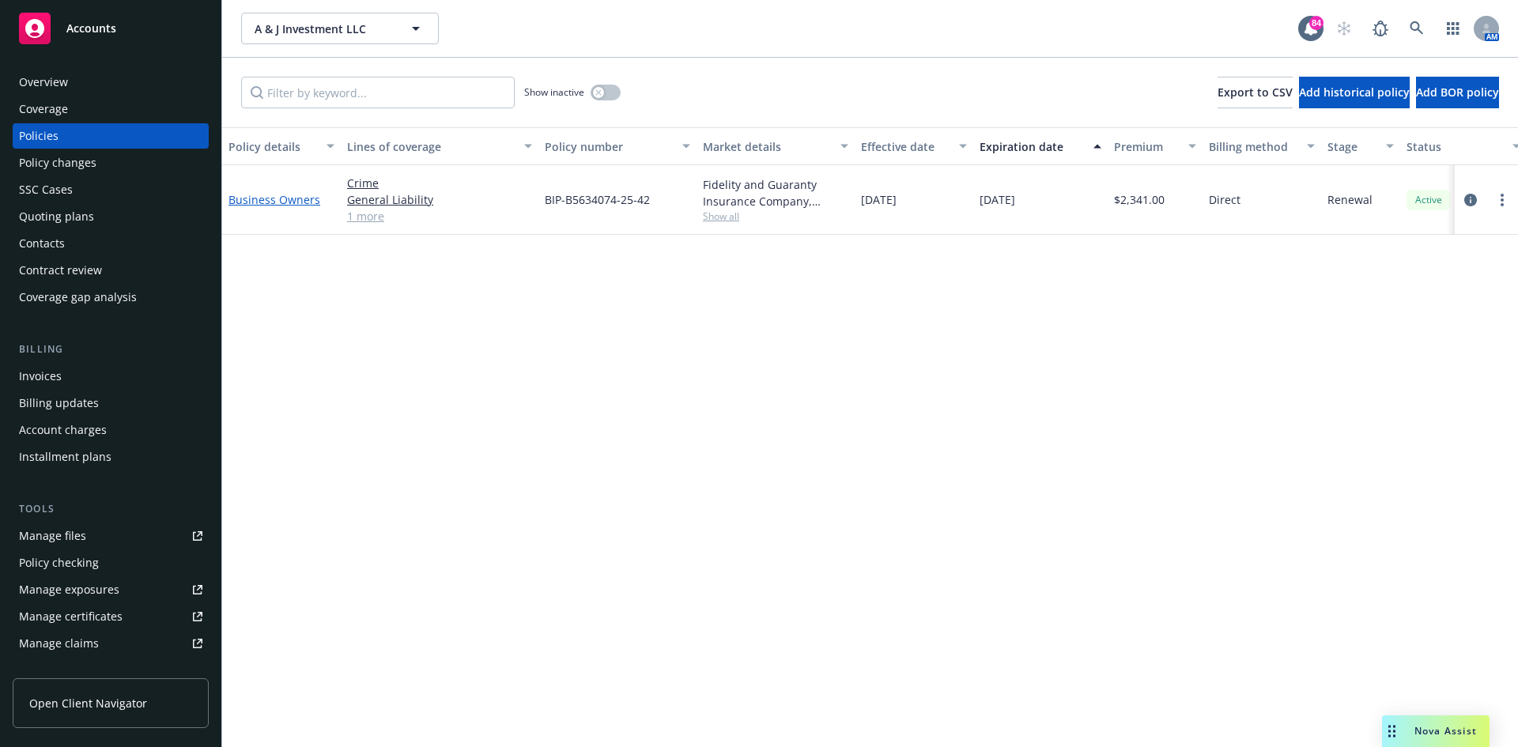
click at [276, 198] on link "Business Owners" at bounding box center [275, 199] width 92 height 15
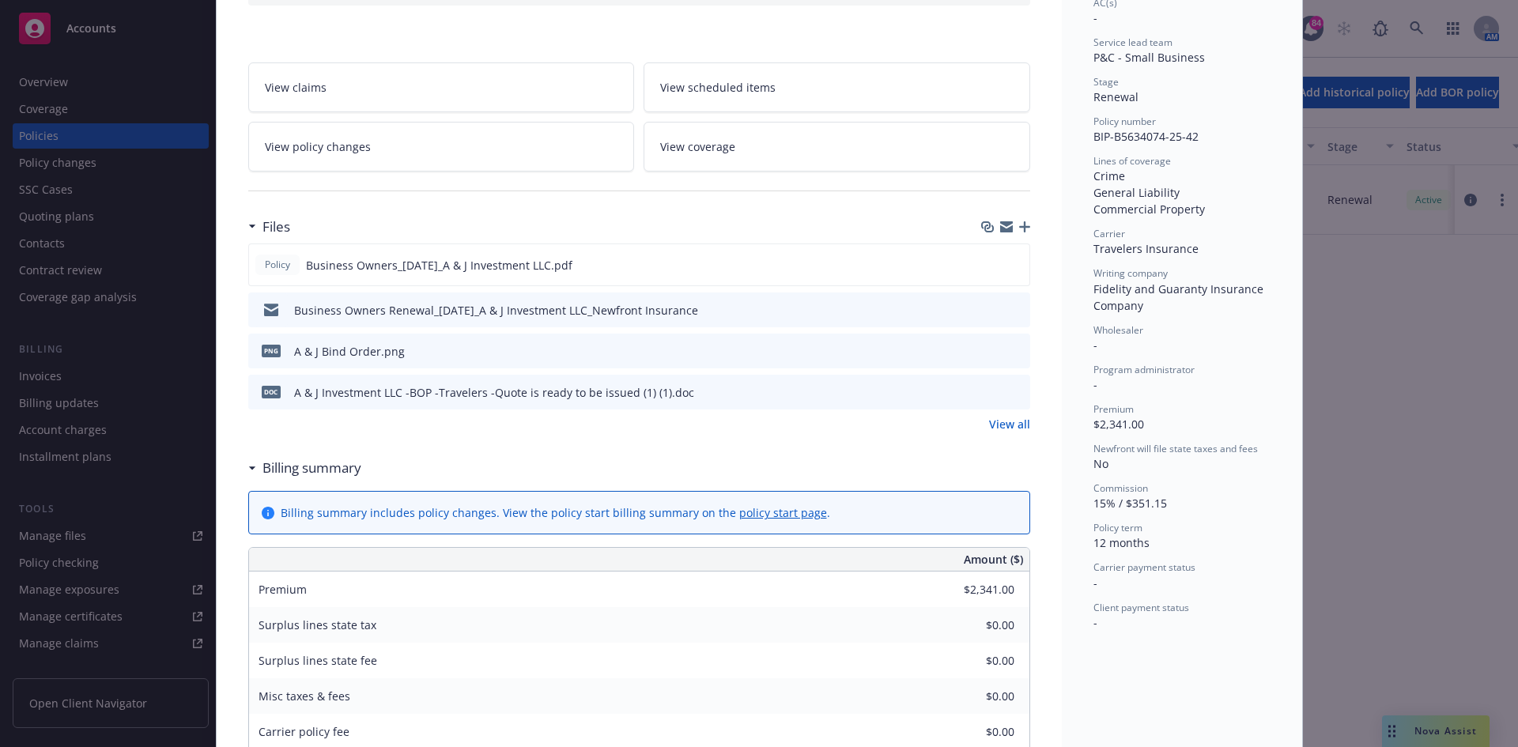
scroll to position [316, 0]
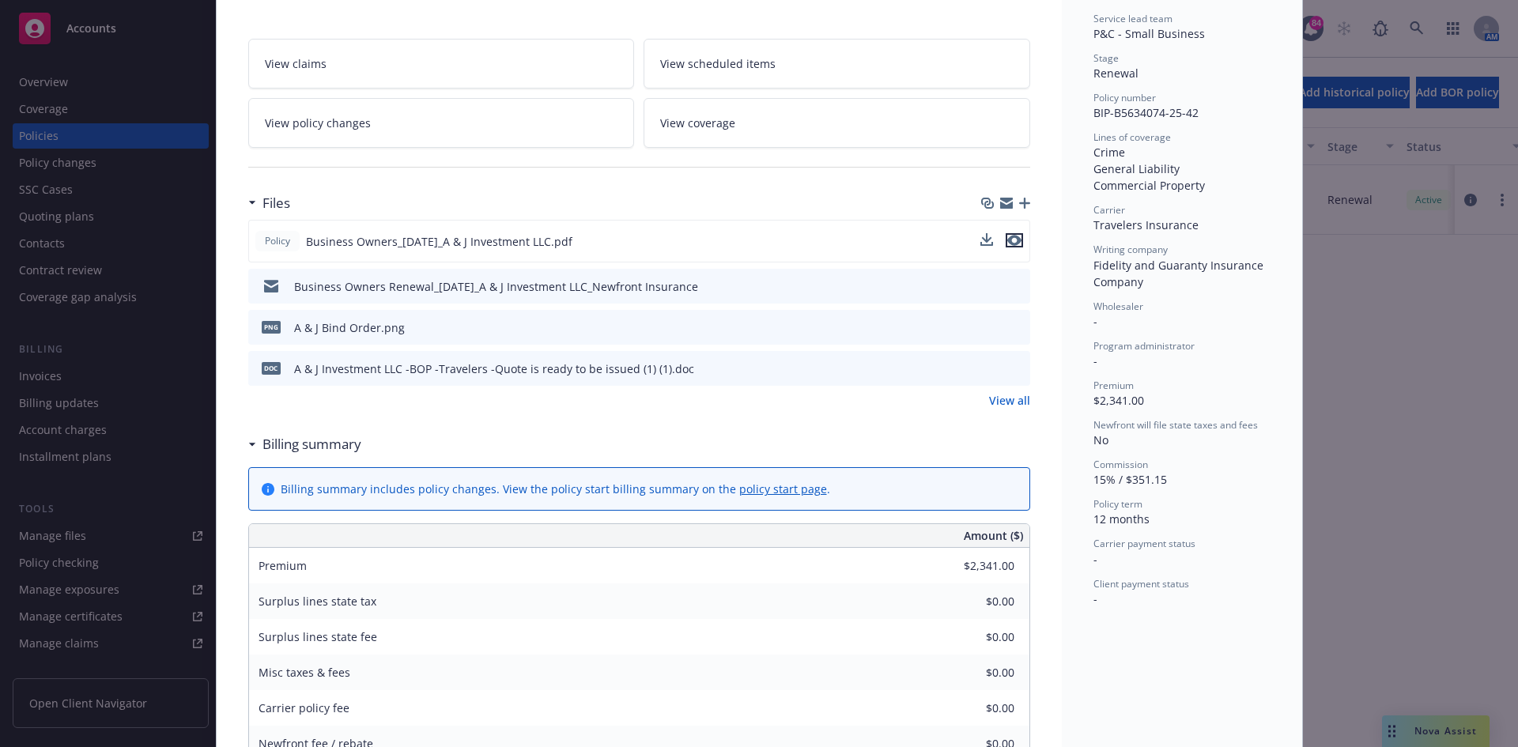
click at [1008, 240] on icon "preview file" at bounding box center [1014, 240] width 14 height 11
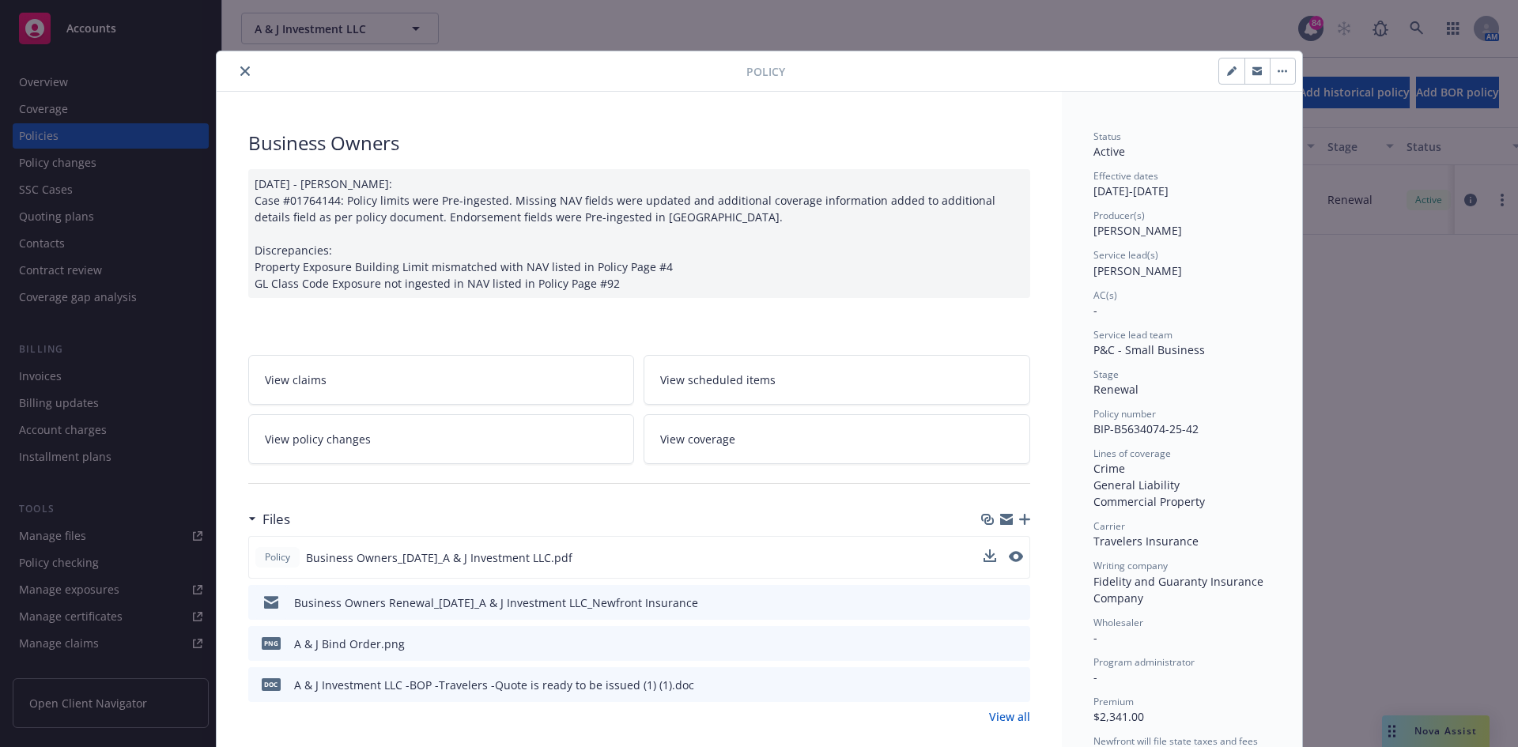
click at [240, 72] on icon "close" at bounding box center [244, 70] width 9 height 9
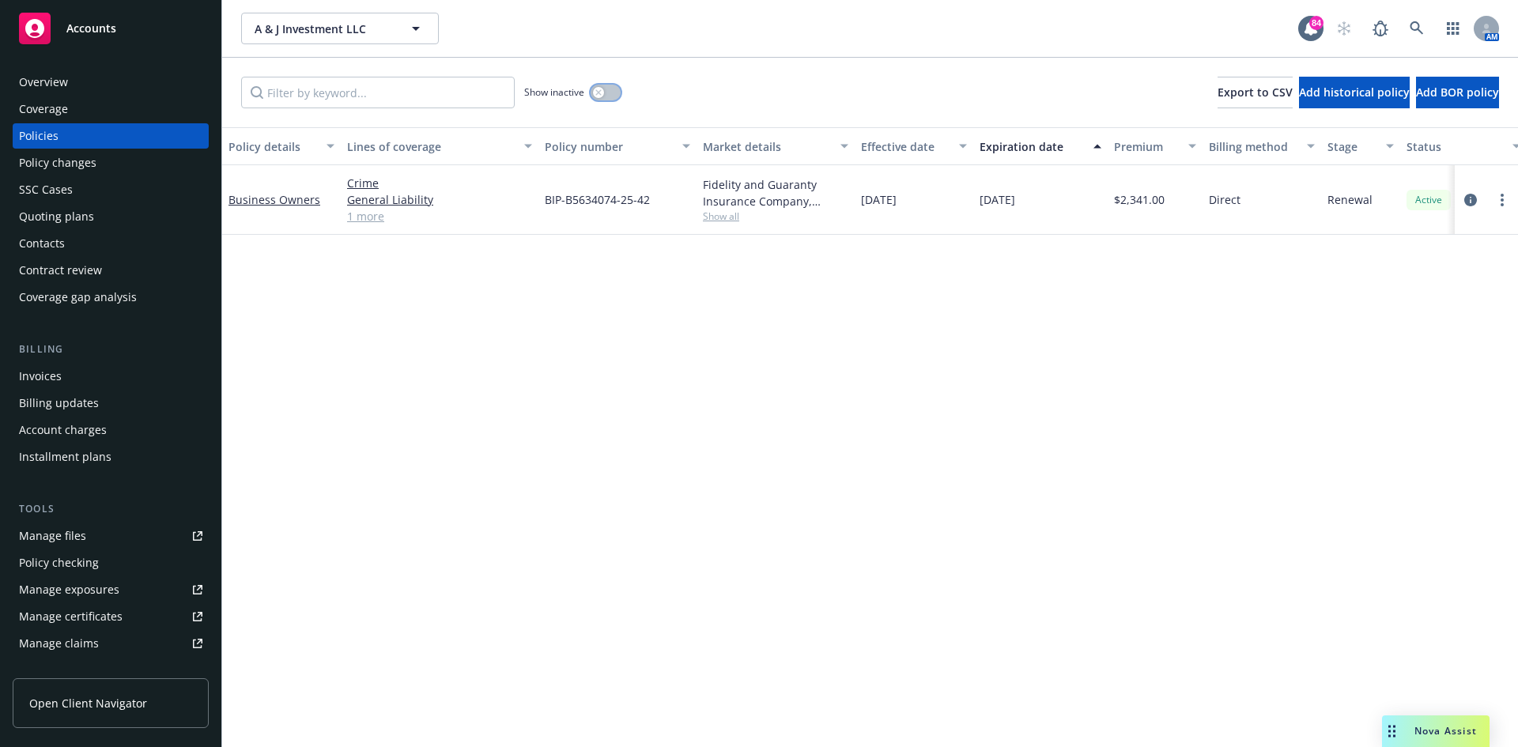
click at [600, 89] on icon "button" at bounding box center [598, 92] width 6 height 6
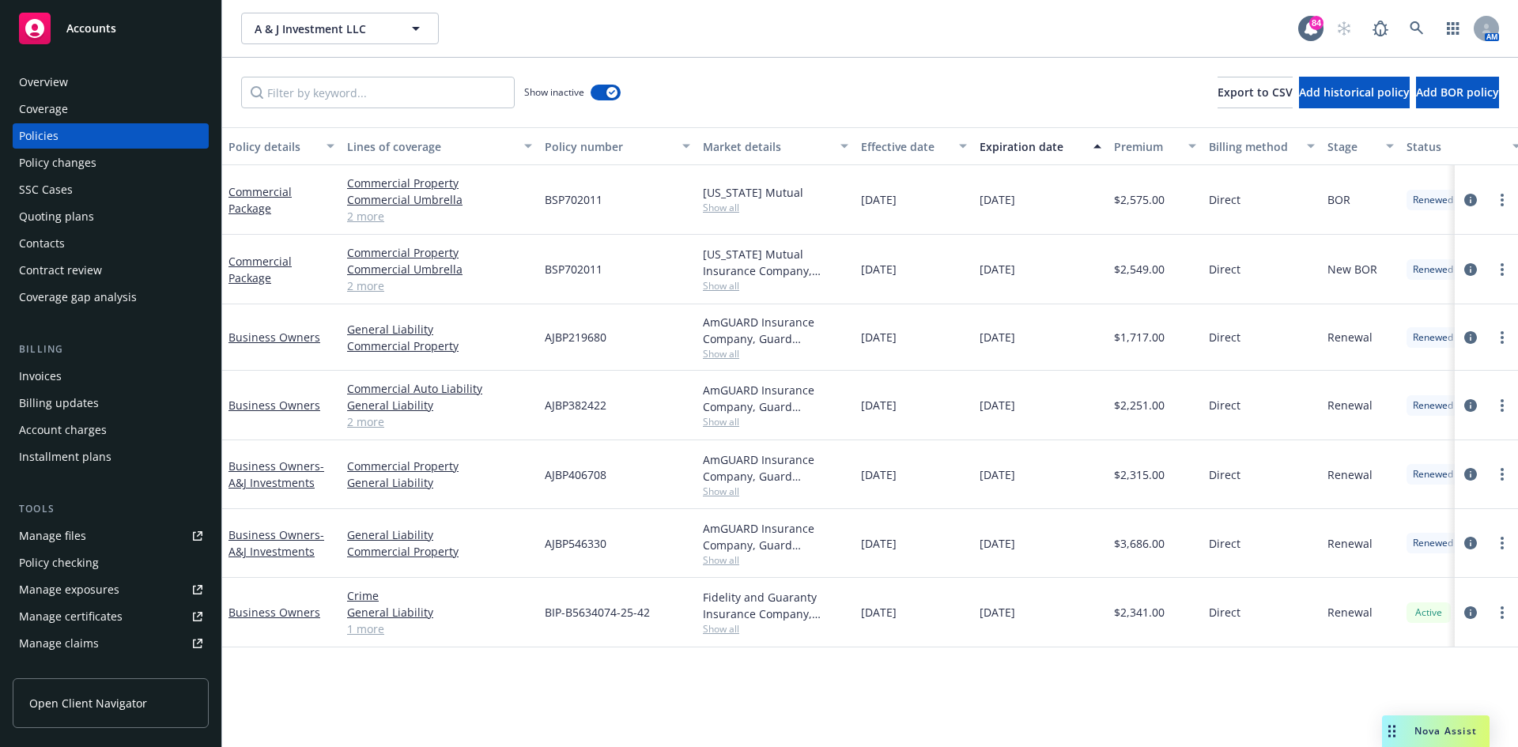
click at [87, 82] on div "Overview" at bounding box center [110, 82] width 183 height 25
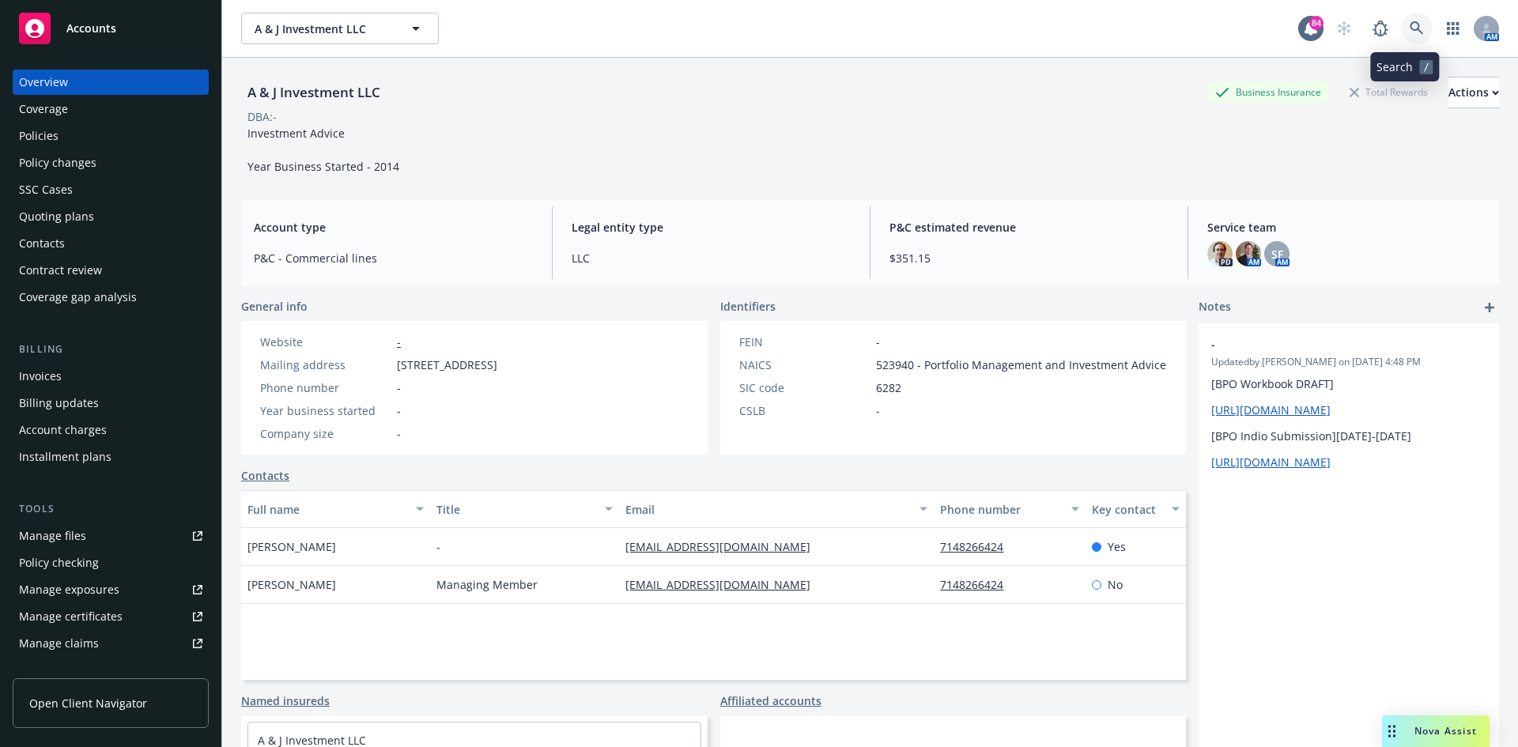
click at [1410, 32] on icon at bounding box center [1417, 28] width 14 height 14
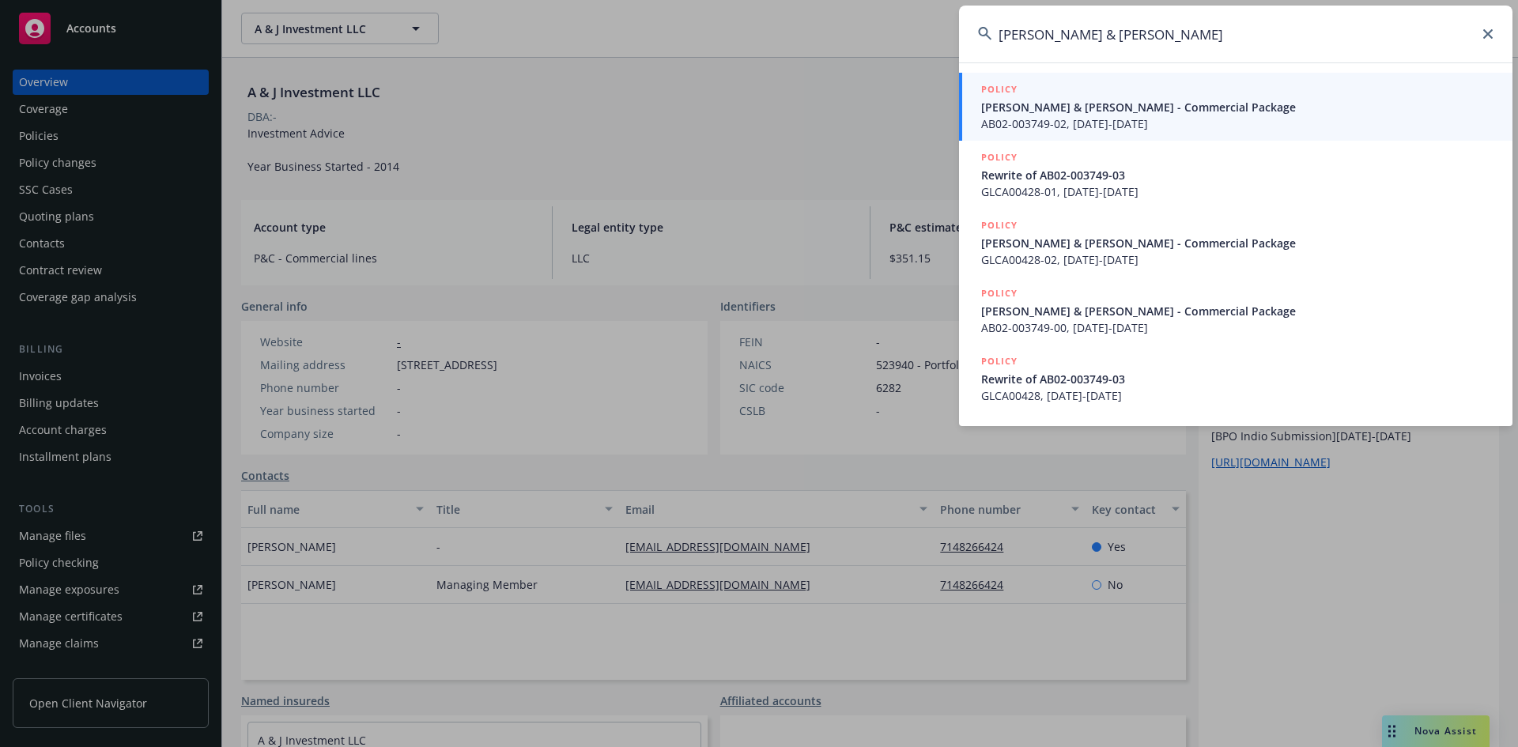
type input "[PERSON_NAME] & [PERSON_NAME]"
click at [983, 91] on h5 "POLICY" at bounding box center [999, 89] width 36 height 16
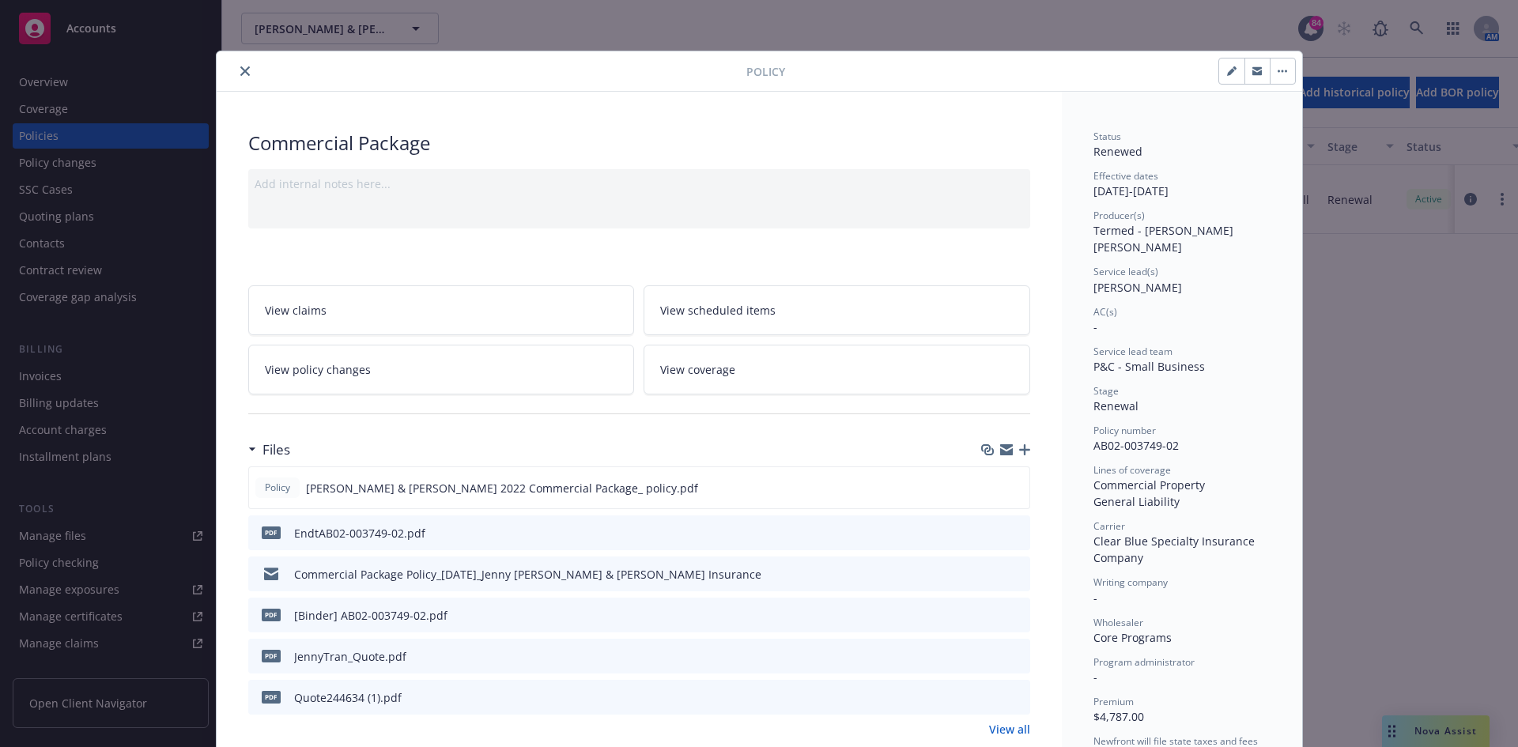
click at [240, 70] on icon "close" at bounding box center [244, 70] width 9 height 9
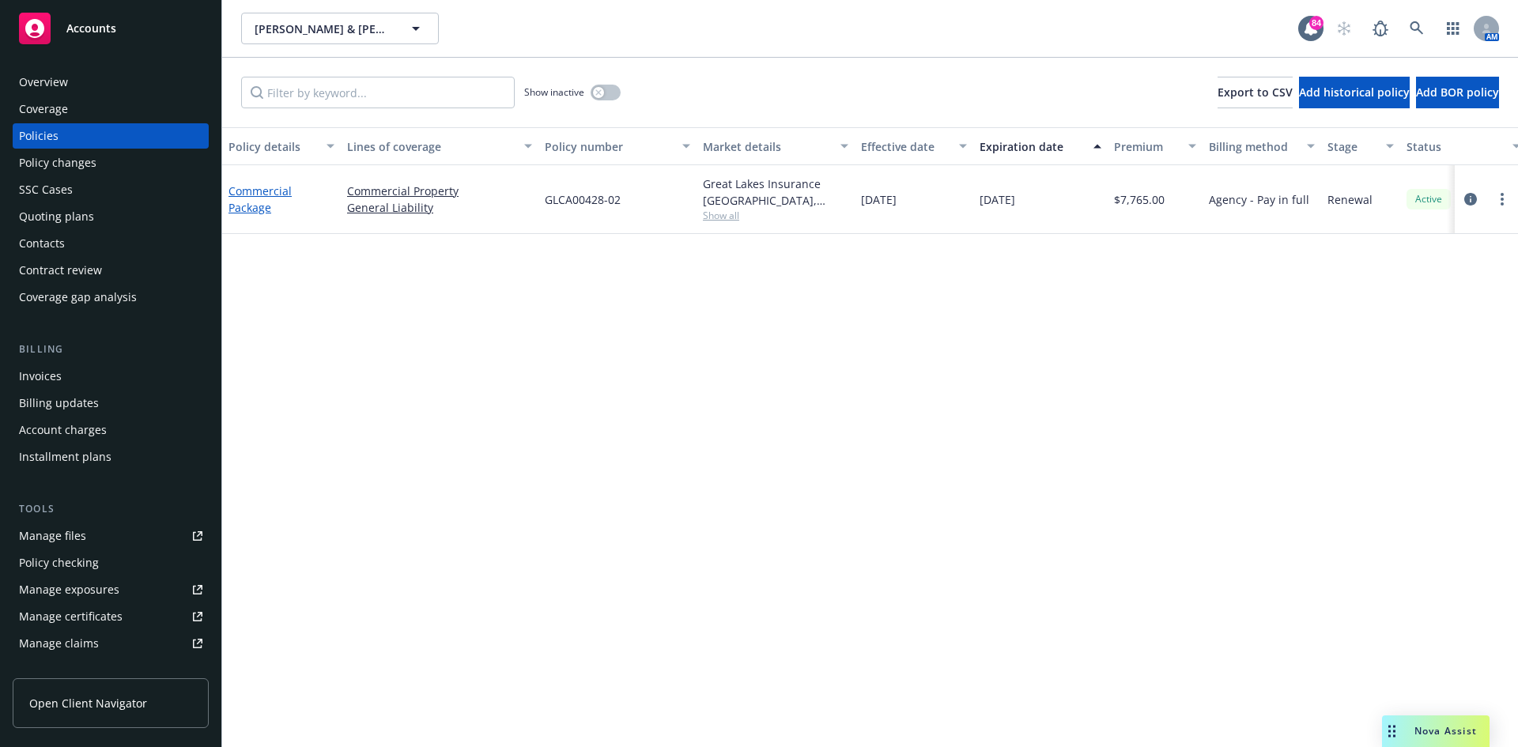
click at [266, 191] on link "Commercial Package" at bounding box center [260, 199] width 63 height 32
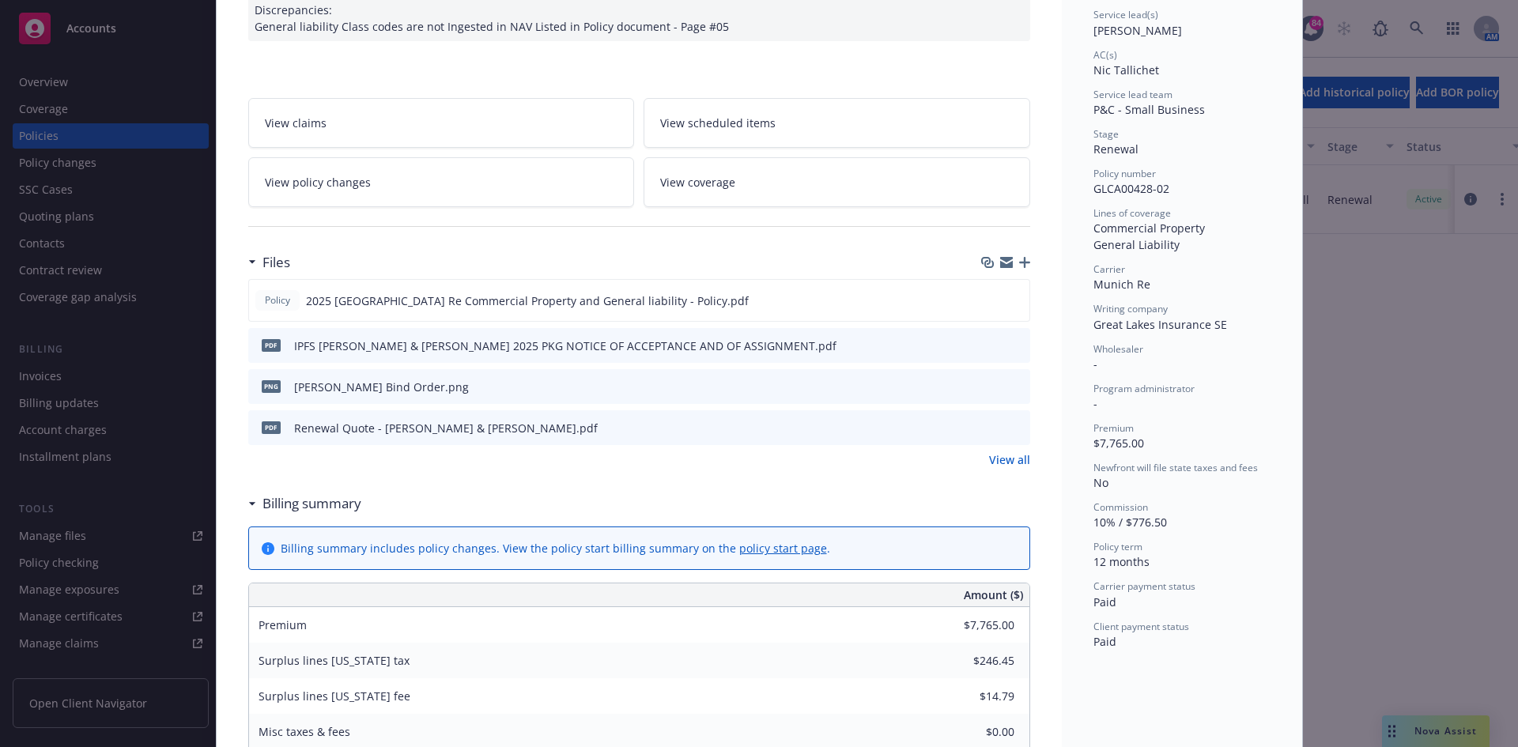
scroll to position [316, 0]
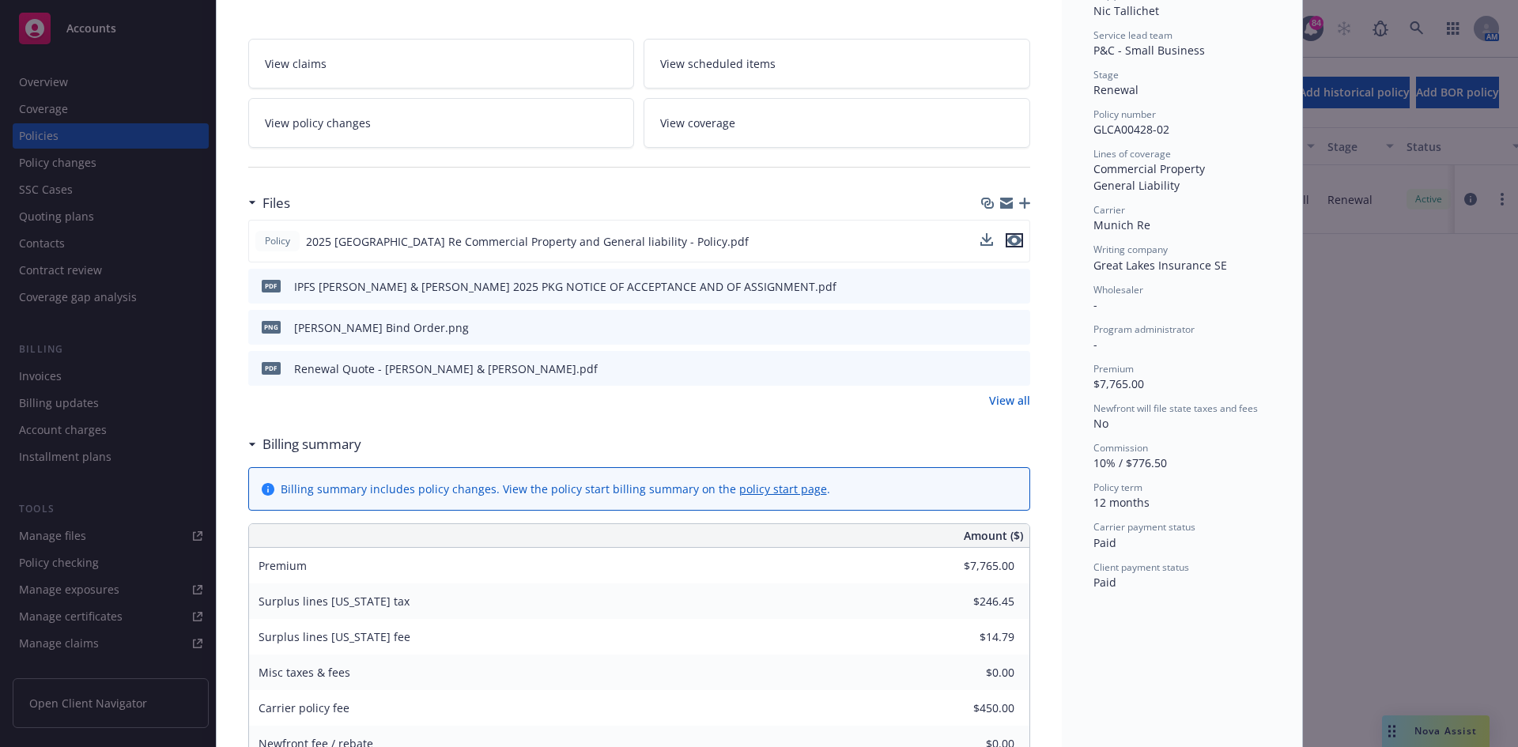
click at [1014, 240] on icon "preview file" at bounding box center [1014, 240] width 14 height 11
